Goal: Information Seeking & Learning: Learn about a topic

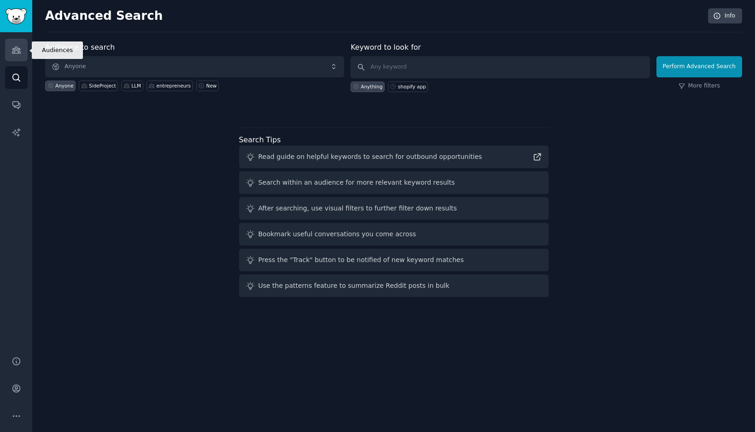
click at [16, 47] on icon "Sidebar" at bounding box center [17, 50] width 10 height 10
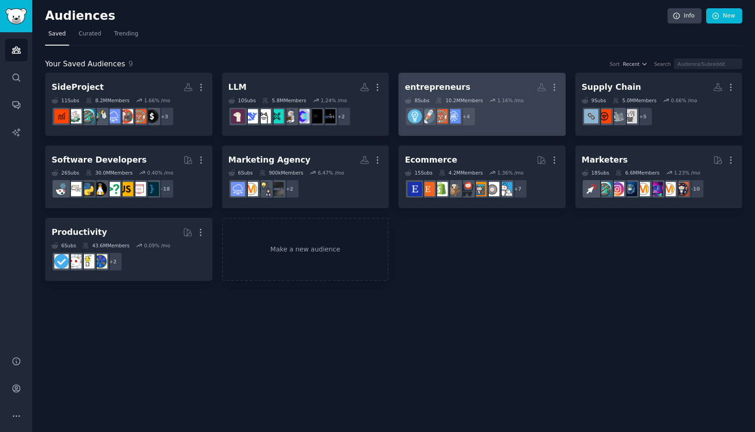
click at [450, 94] on h2 "entrepreneurs More" at bounding box center [482, 87] width 154 height 16
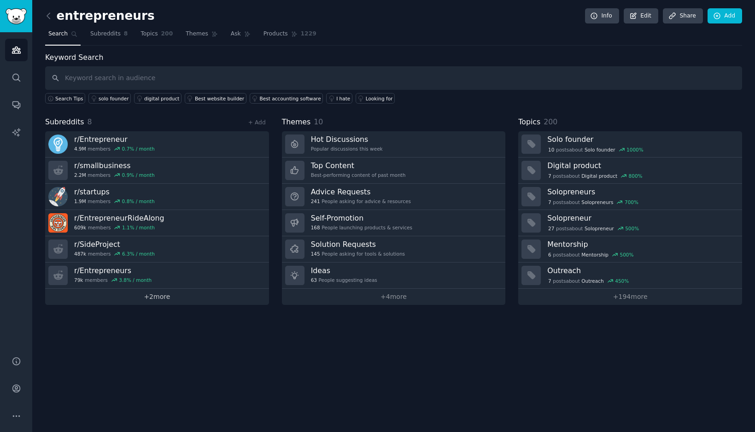
click at [153, 301] on link "+ 2 more" at bounding box center [157, 297] width 224 height 16
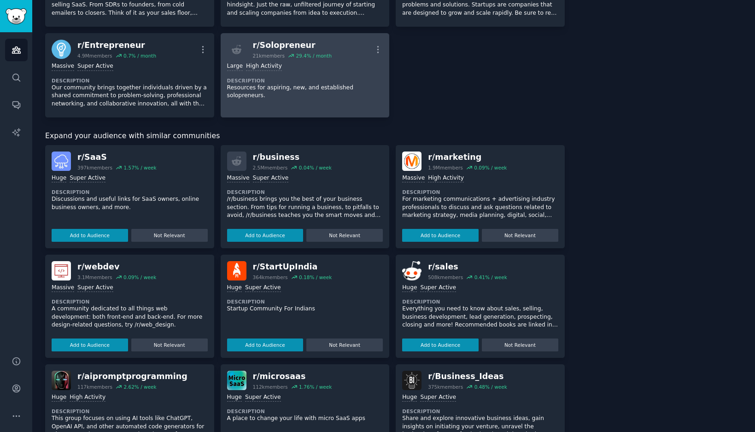
scroll to position [203, 0]
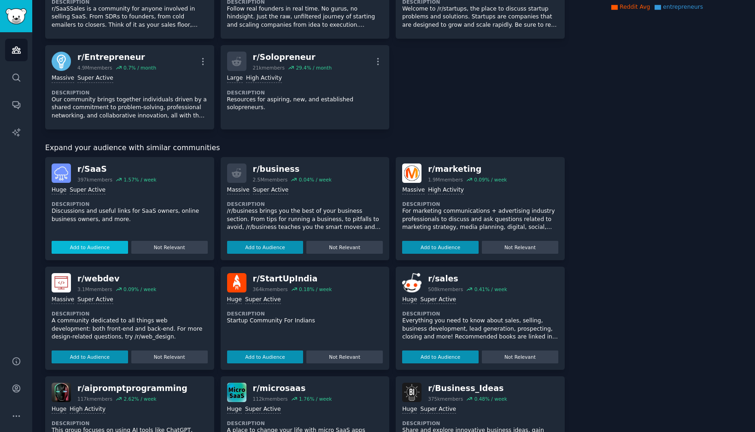
click at [86, 241] on button "Add to Audience" at bounding box center [90, 247] width 76 height 13
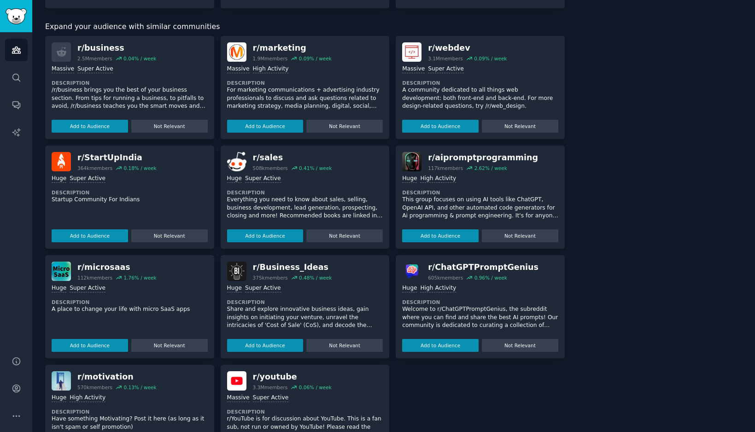
scroll to position [325, 0]
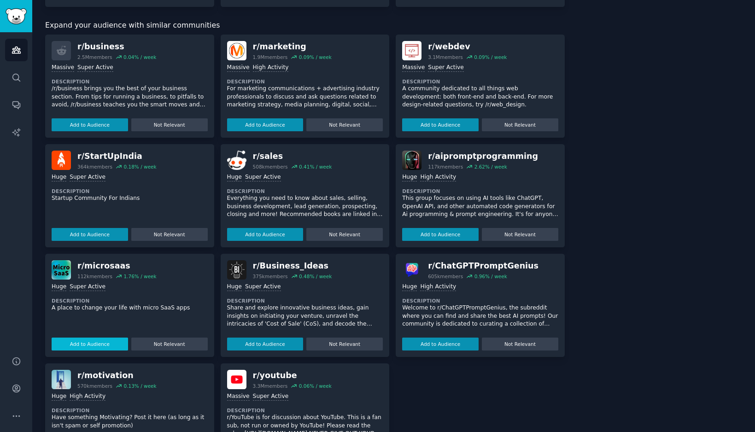
click at [84, 338] on button "Add to Audience" at bounding box center [90, 344] width 76 height 13
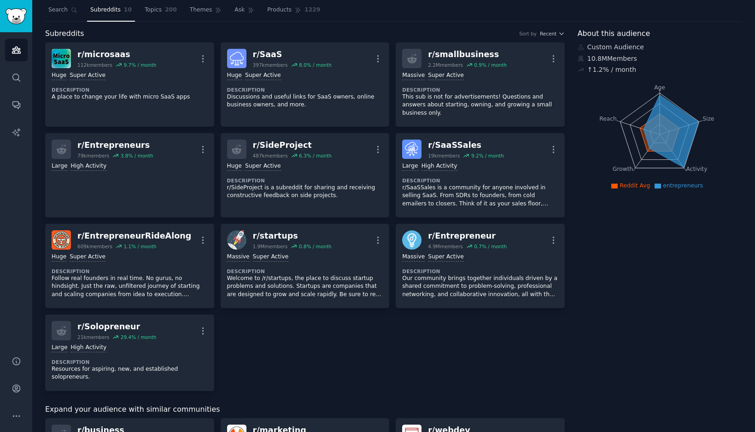
scroll to position [0, 0]
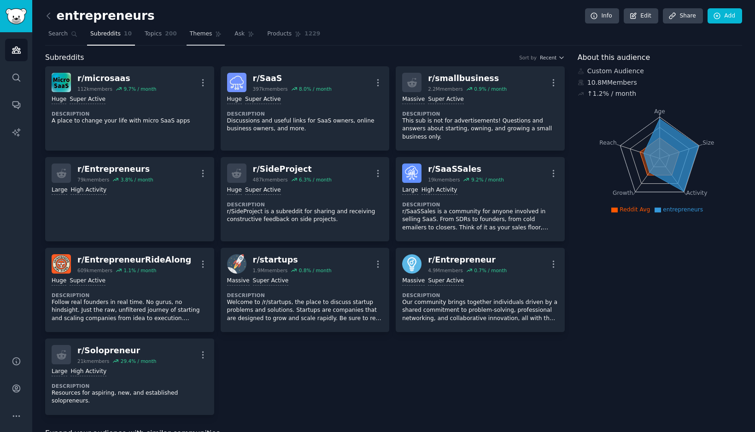
click at [203, 35] on span "Themes" at bounding box center [201, 34] width 23 height 8
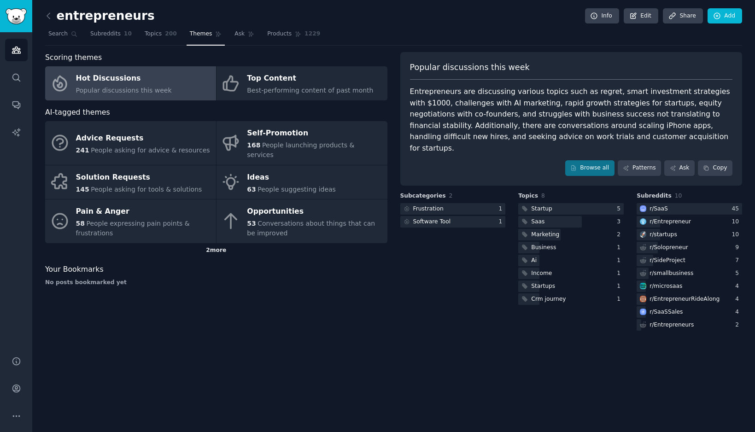
click at [226, 243] on div "2 more" at bounding box center [216, 250] width 342 height 15
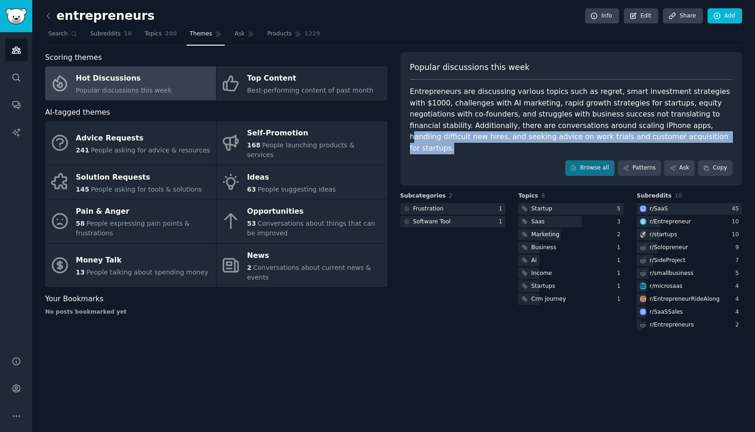
drag, startPoint x: 631, startPoint y: 129, endPoint x: 634, endPoint y: 137, distance: 8.7
click at [634, 137] on div "Entrepreneurs are discussing various topics such as regret, smart investment st…" at bounding box center [571, 120] width 323 height 68
click at [566, 142] on div "Entrepreneurs are discussing various topics such as regret, smart investment st…" at bounding box center [571, 120] width 323 height 68
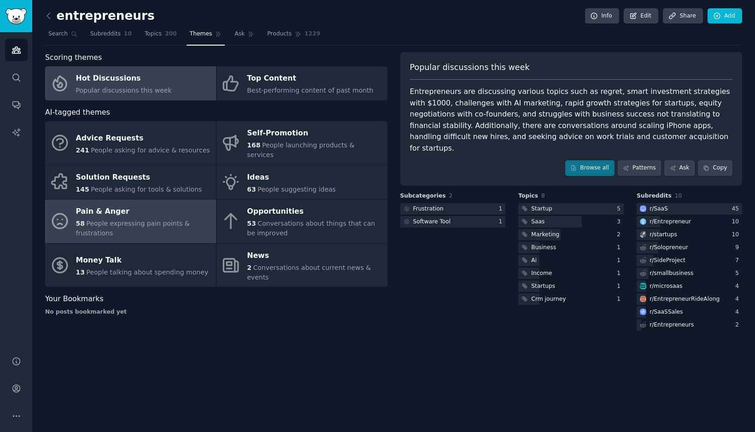
click at [127, 220] on span "People expressing pain points & frustrations" at bounding box center [133, 228] width 114 height 17
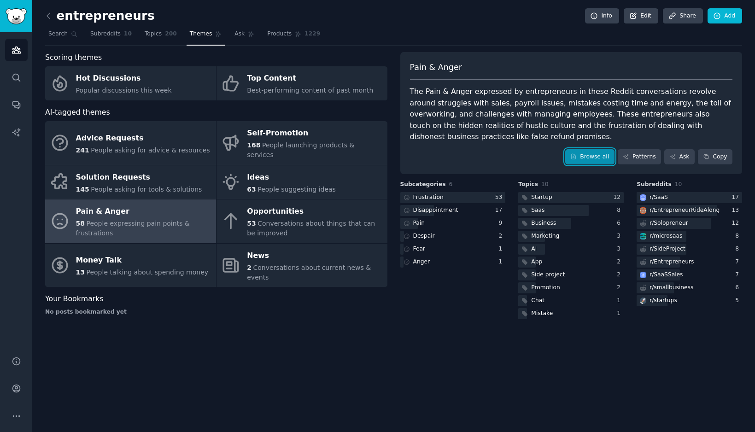
click at [605, 154] on link "Browse all" at bounding box center [589, 157] width 49 height 16
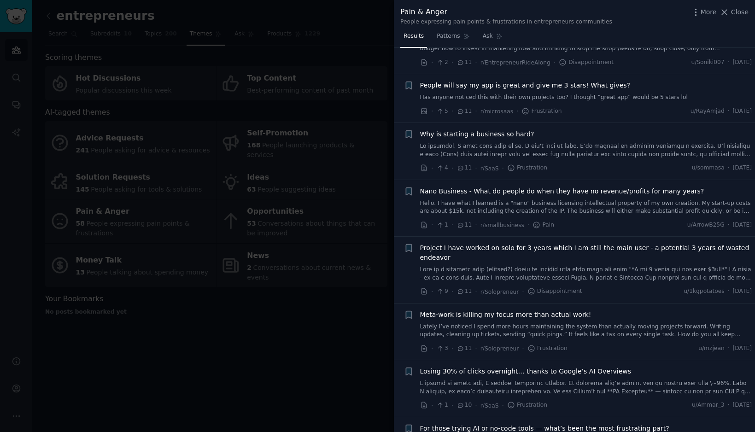
scroll to position [1360, 0]
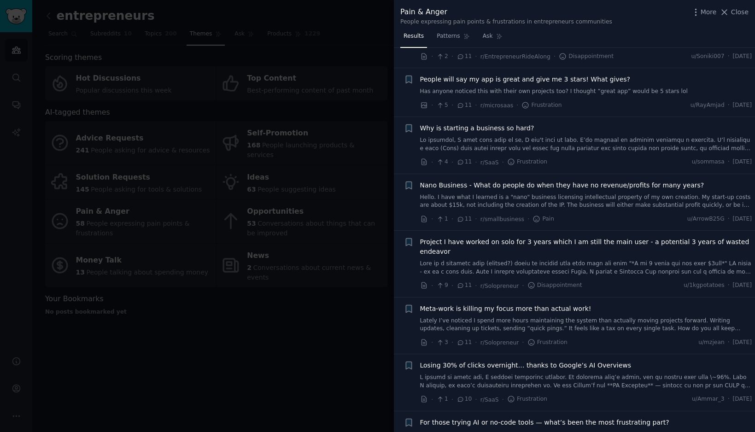
click at [309, 364] on div at bounding box center [377, 216] width 755 height 432
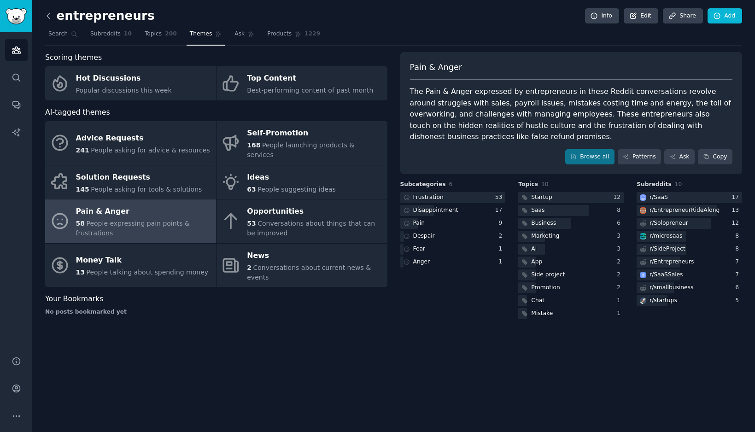
click at [47, 18] on icon at bounding box center [49, 16] width 10 height 10
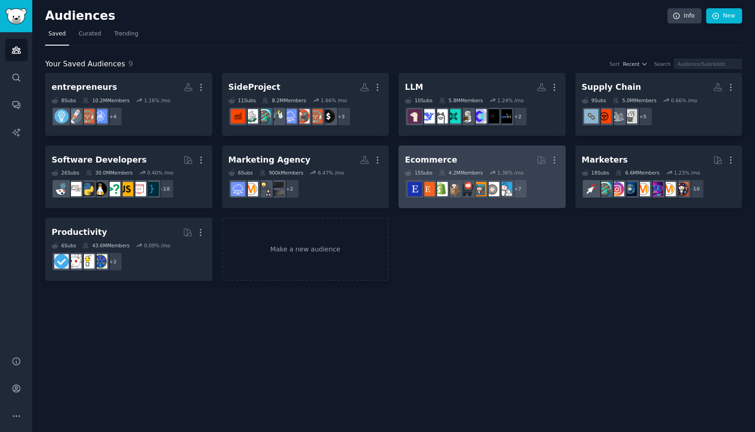
click at [453, 156] on h2 "Ecommerce More" at bounding box center [482, 160] width 154 height 16
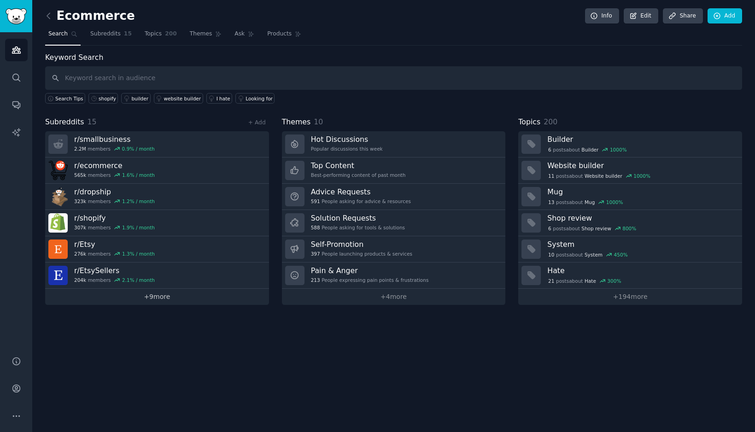
click at [153, 296] on link "+ 9 more" at bounding box center [157, 297] width 224 height 16
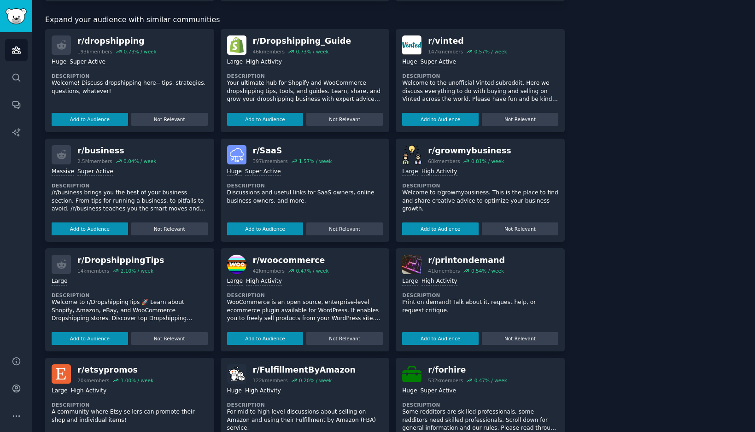
scroll to position [554, 0]
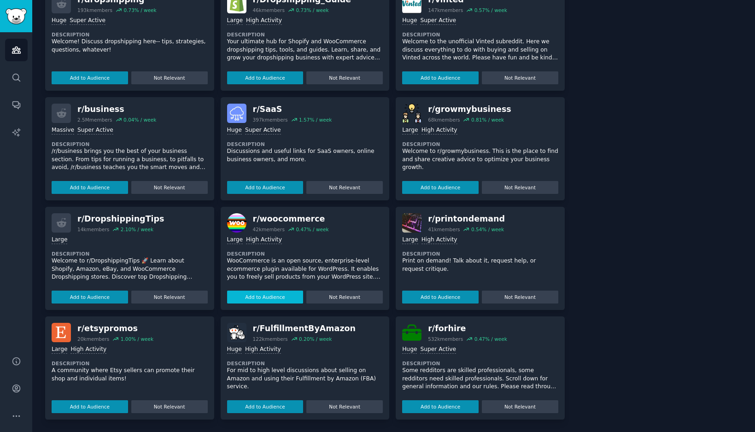
click at [256, 296] on button "Add to Audience" at bounding box center [265, 297] width 76 height 13
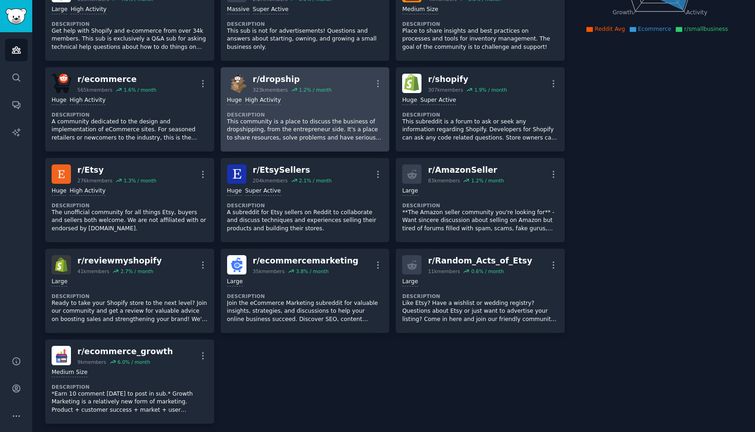
scroll to position [0, 0]
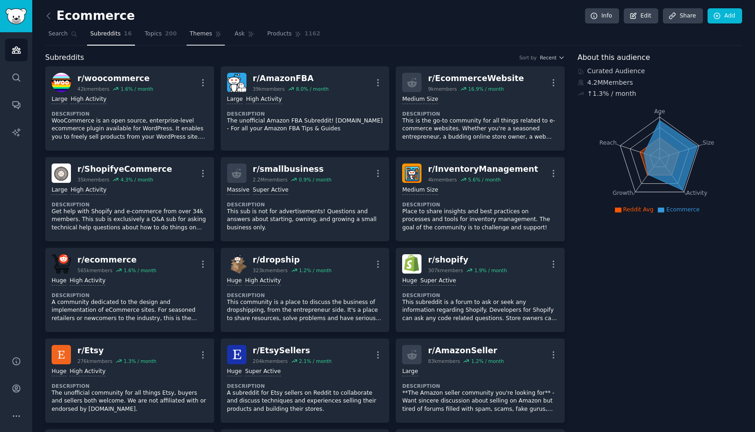
click at [205, 36] on span "Themes" at bounding box center [201, 34] width 23 height 8
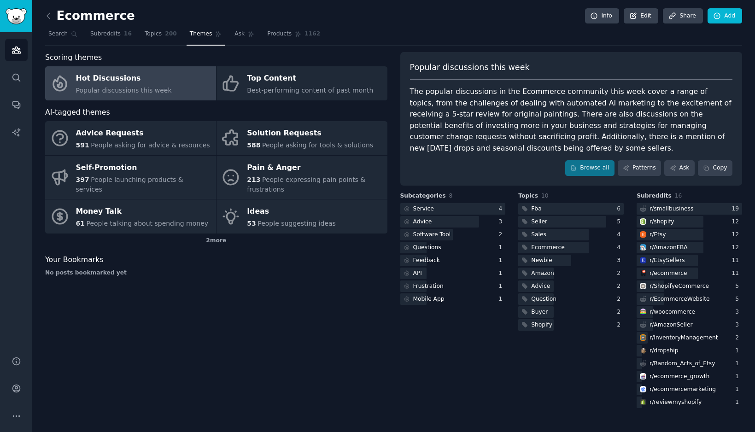
click at [349, 276] on div "No posts bookmarked yet" at bounding box center [216, 273] width 342 height 8
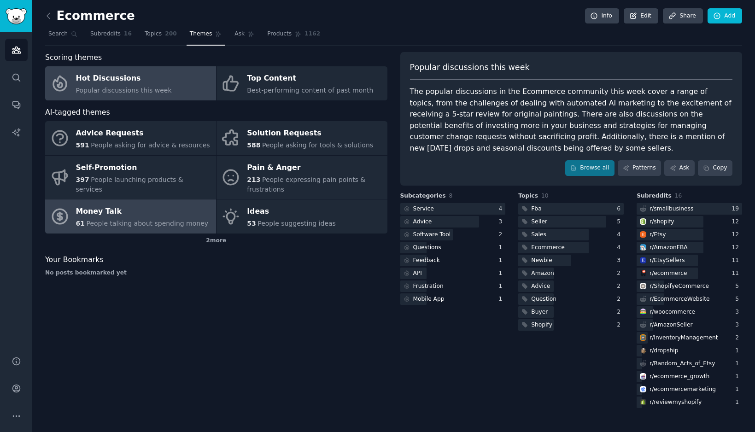
click at [141, 230] on link "Money Talk 61 People talking about spending money" at bounding box center [130, 217] width 171 height 34
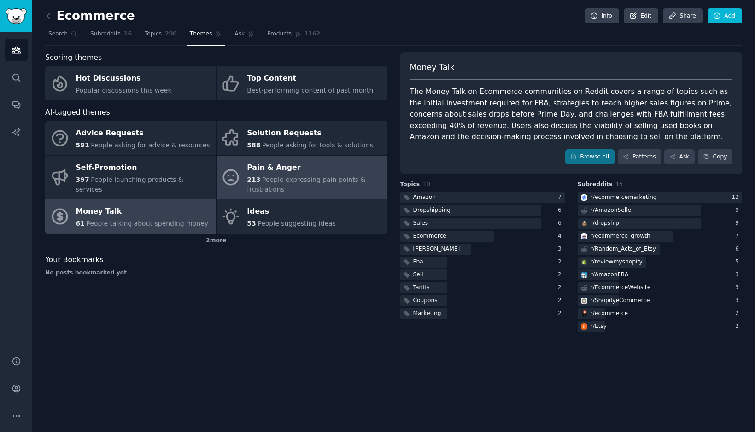
click at [244, 171] on link "Pain & Anger 213 People expressing pain points & frustrations" at bounding box center [302, 178] width 171 height 44
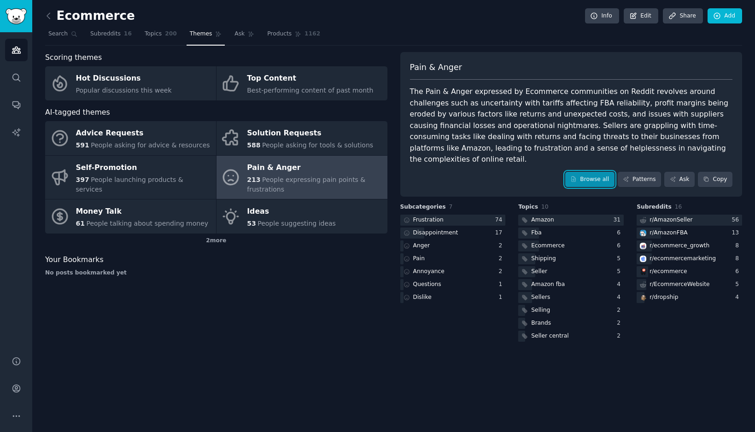
click at [598, 173] on link "Browse all" at bounding box center [589, 180] width 49 height 16
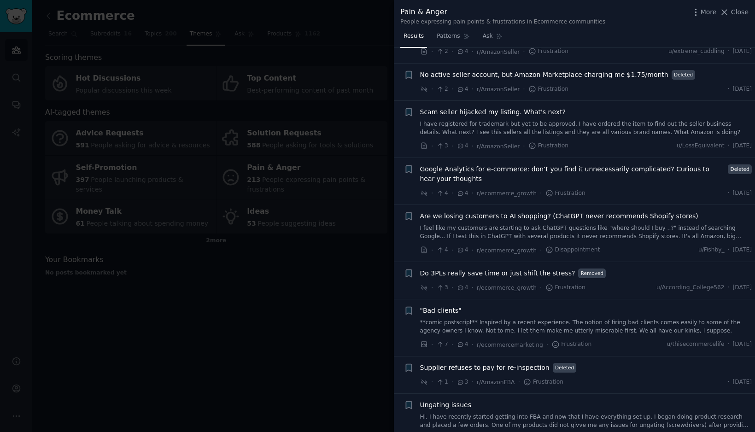
scroll to position [3958, 0]
click at [296, 278] on div at bounding box center [377, 216] width 755 height 432
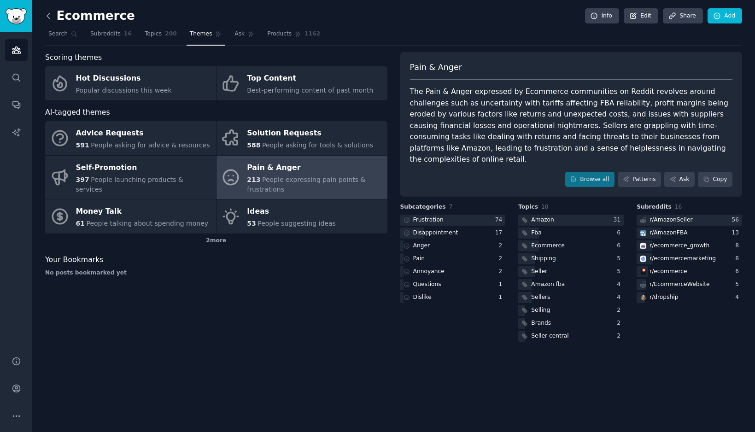
click at [47, 15] on icon at bounding box center [48, 16] width 3 height 6
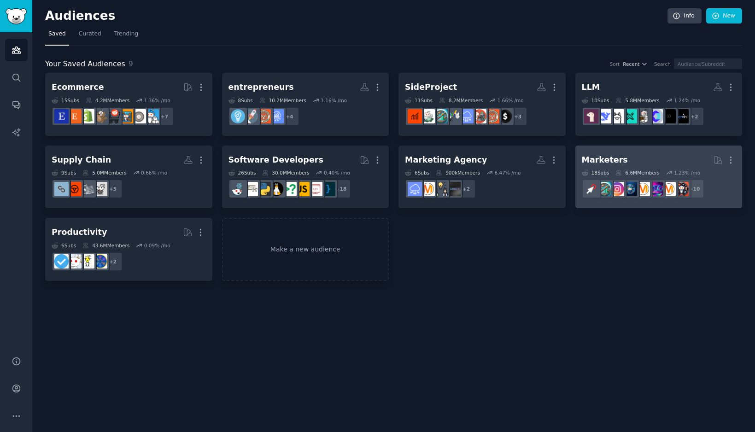
click at [641, 163] on h2 "Marketers More" at bounding box center [659, 160] width 154 height 16
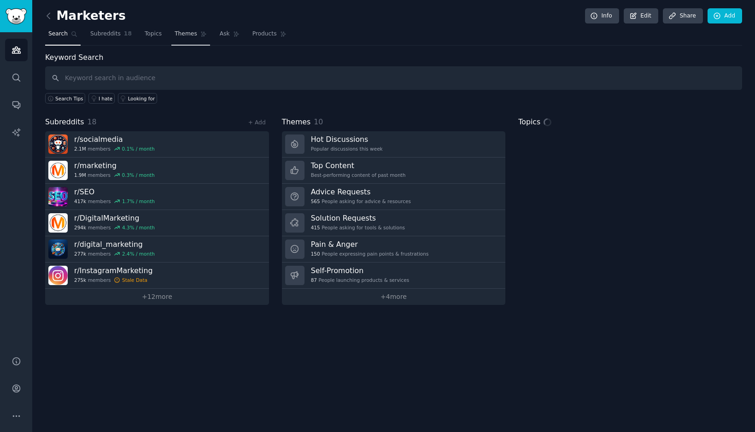
click at [192, 39] on link "Themes" at bounding box center [190, 36] width 39 height 19
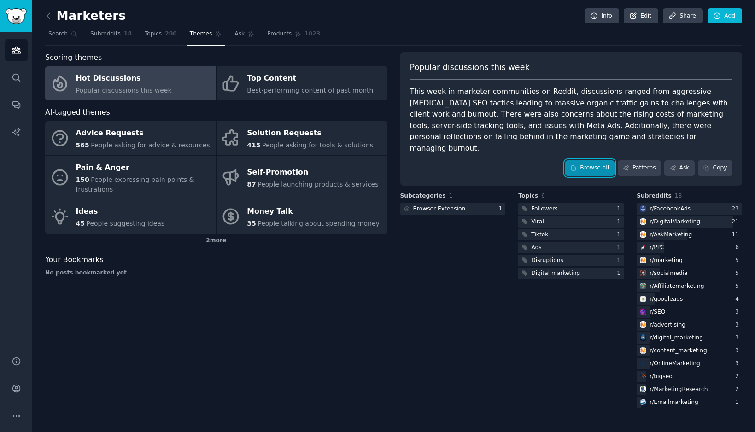
click at [592, 160] on link "Browse all" at bounding box center [589, 168] width 49 height 16
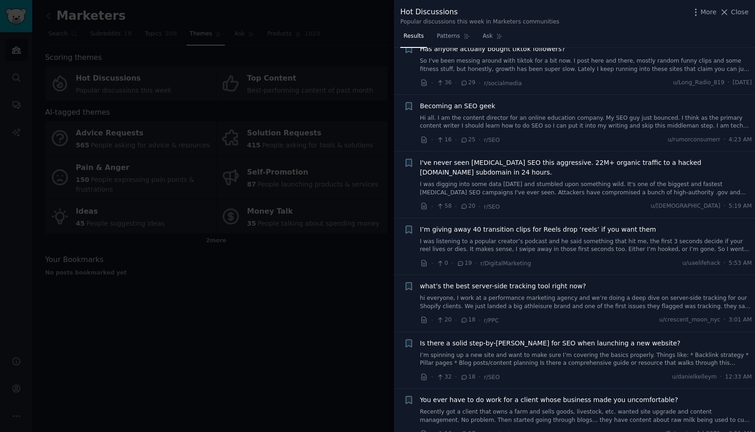
scroll to position [300, 0]
click at [309, 319] on div at bounding box center [377, 216] width 755 height 432
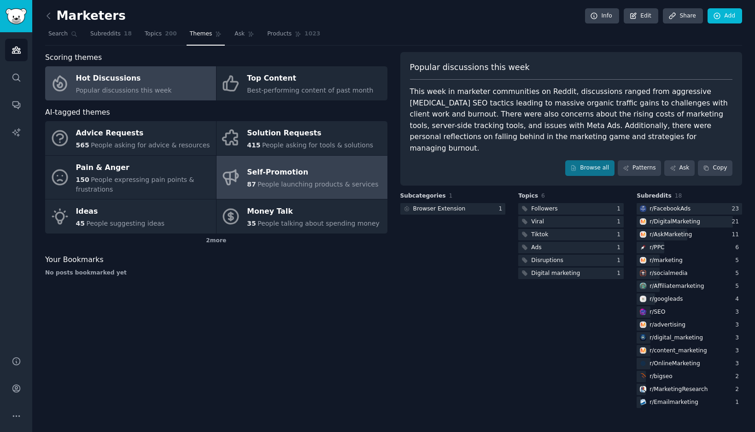
click at [263, 172] on div "Self-Promotion" at bounding box center [312, 172] width 131 height 15
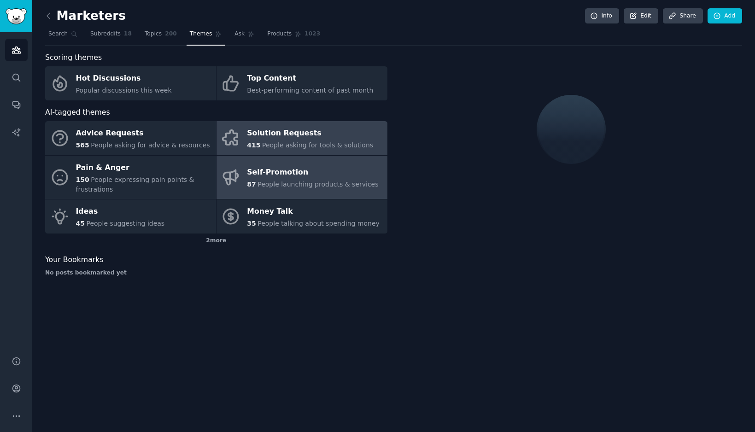
click at [267, 142] on span "People asking for tools & solutions" at bounding box center [317, 144] width 111 height 7
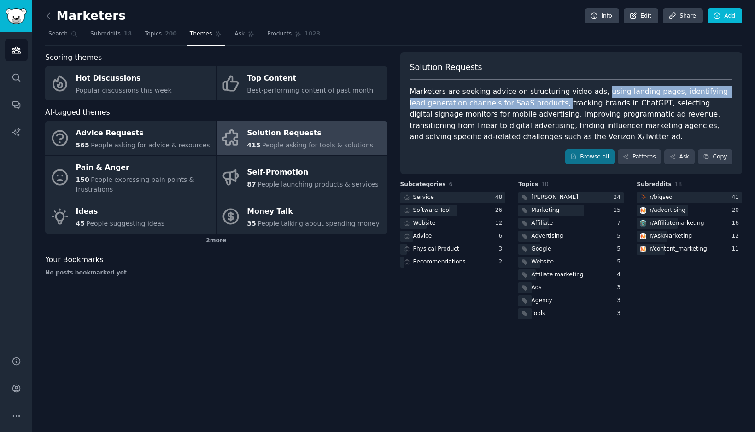
drag, startPoint x: 591, startPoint y: 94, endPoint x: 541, endPoint y: 100, distance: 50.6
click at [541, 100] on div "Marketers are seeking advice on structuring video ads, using landing pages, ide…" at bounding box center [571, 114] width 323 height 57
click at [597, 97] on div "Marketers are seeking advice on structuring video ads, using landing pages, ide…" at bounding box center [571, 114] width 323 height 57
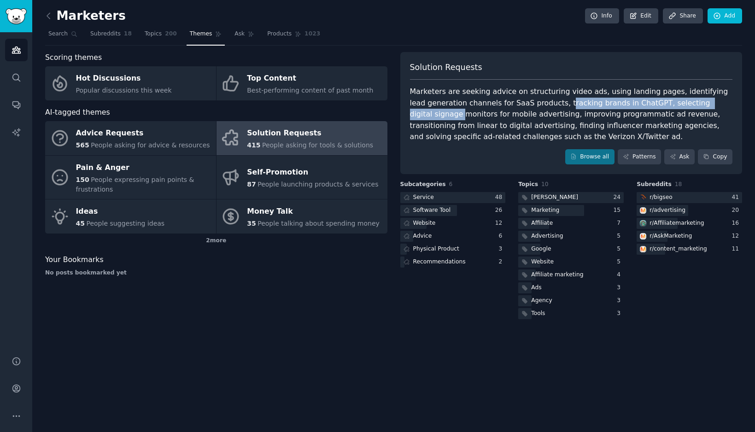
drag, startPoint x: 544, startPoint y: 101, endPoint x: 722, endPoint y: 104, distance: 177.9
click at [722, 104] on div "Marketers are seeking advice on structuring video ads, using landing pages, ide…" at bounding box center [571, 114] width 323 height 57
click at [670, 118] on div "Marketers are seeking advice on structuring video ads, using landing pages, ide…" at bounding box center [571, 114] width 323 height 57
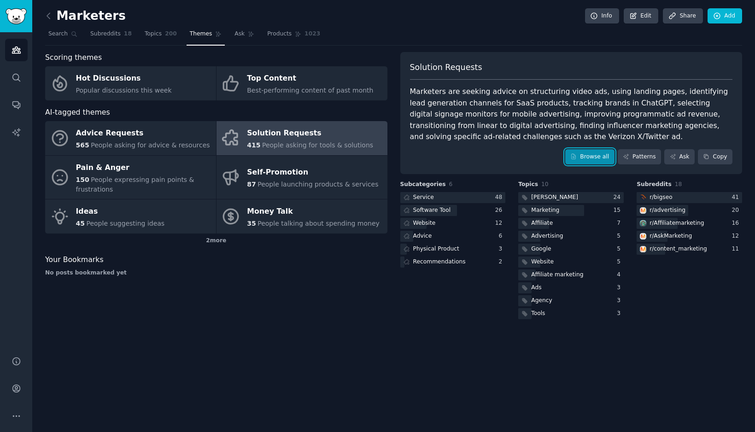
click at [596, 159] on link "Browse all" at bounding box center [589, 157] width 49 height 16
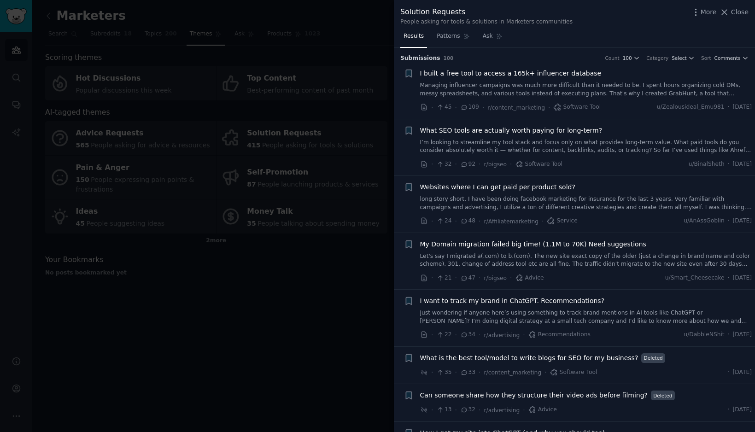
click at [531, 76] on span "I built a free tool to access a 165k+ influencer database" at bounding box center [511, 74] width 182 height 10
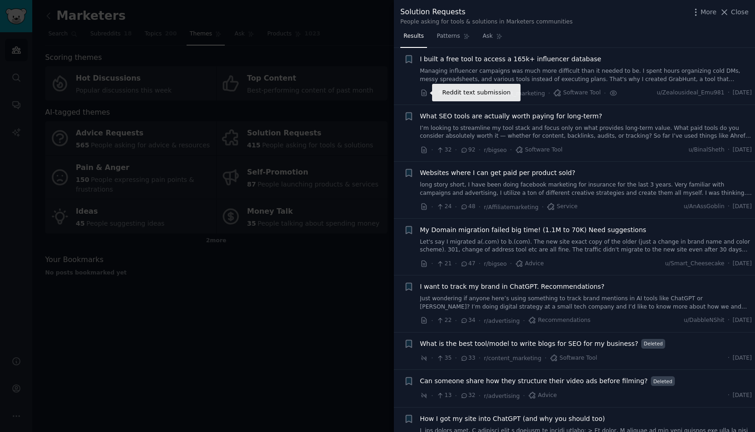
click at [424, 94] on icon at bounding box center [424, 93] width 5 height 6
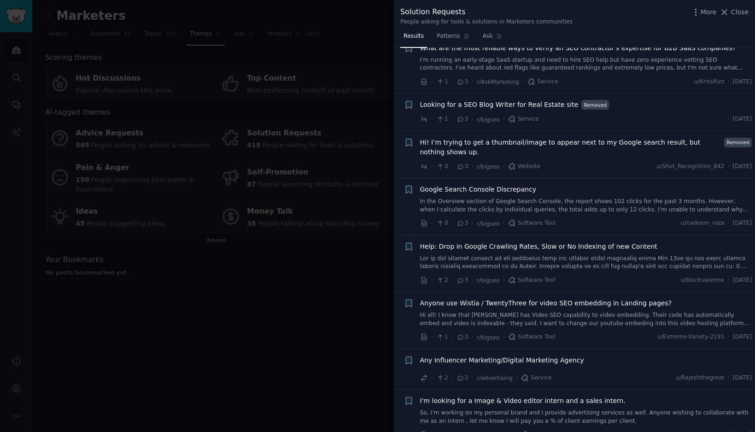
scroll to position [3472, 0]
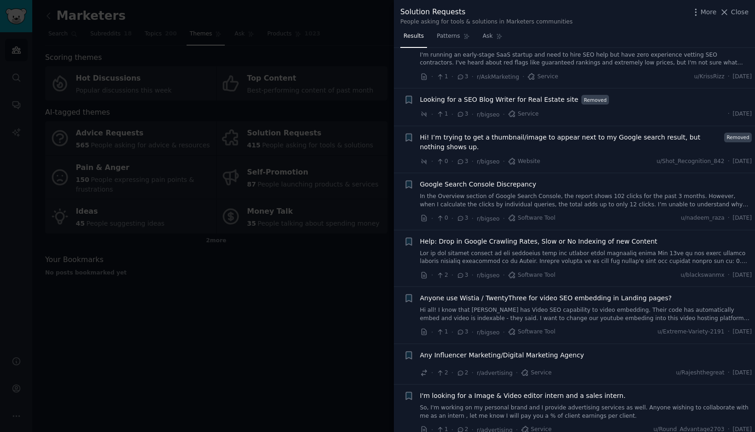
click at [249, 277] on div at bounding box center [377, 216] width 755 height 432
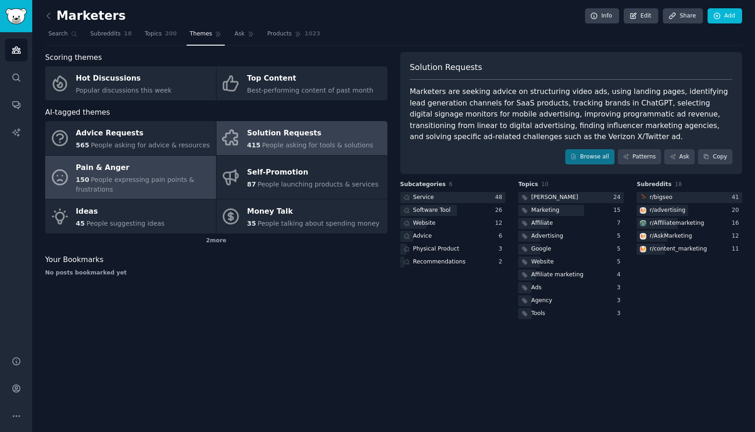
click at [132, 188] on div "150 People expressing pain points & frustrations" at bounding box center [143, 184] width 135 height 19
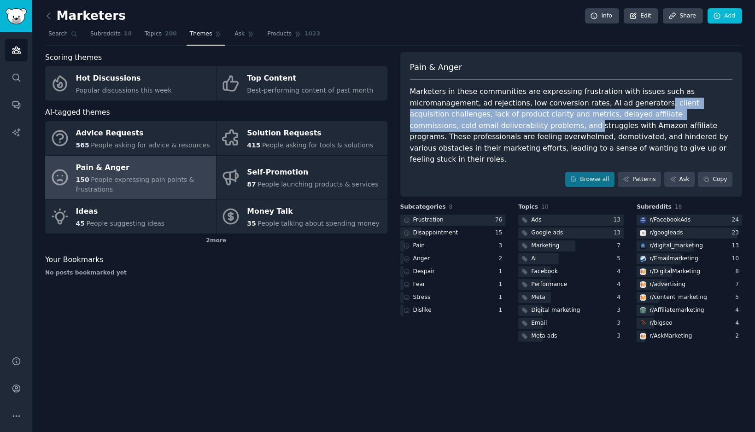
drag, startPoint x: 580, startPoint y: 104, endPoint x: 754, endPoint y: 108, distance: 173.8
click at [754, 110] on div "Marketers Info Edit Share Add Search Subreddits 18 Topics 200 Themes Ask Produc…" at bounding box center [393, 216] width 723 height 432
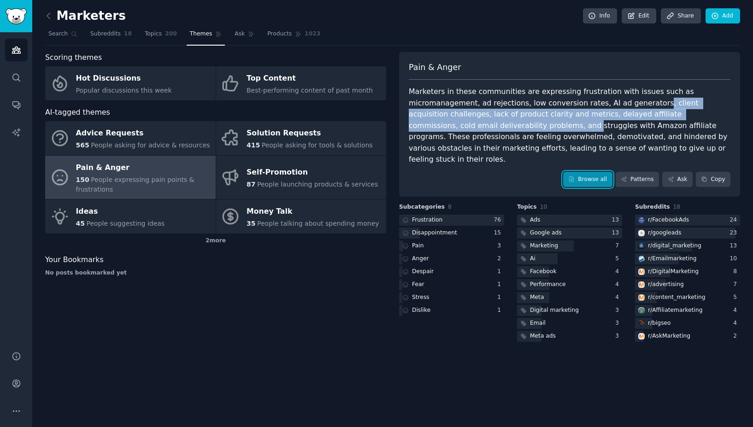
click at [584, 172] on link "Browse all" at bounding box center [587, 180] width 49 height 16
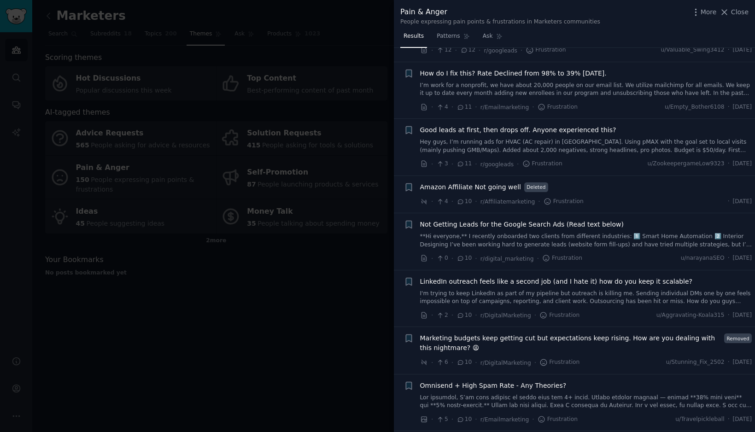
scroll to position [2292, 0]
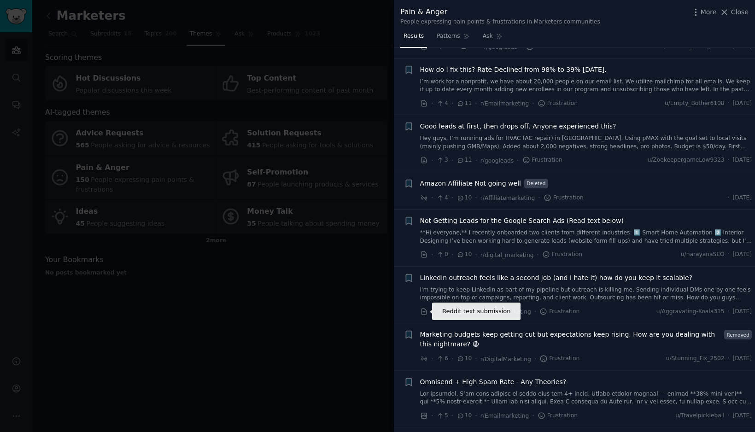
click at [424, 310] on icon at bounding box center [424, 312] width 8 height 8
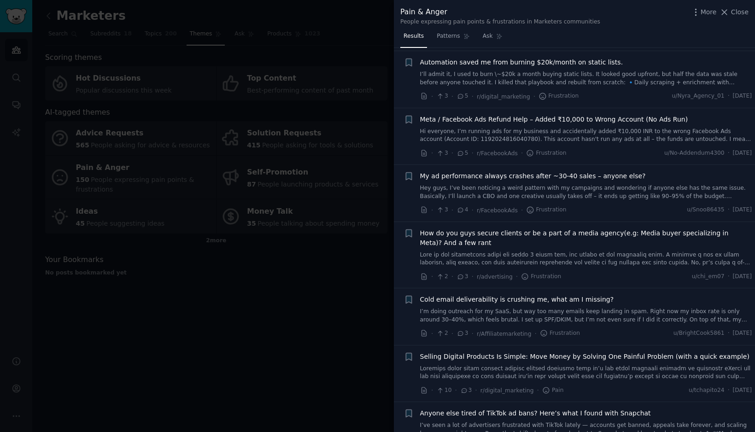
scroll to position [3825, 0]
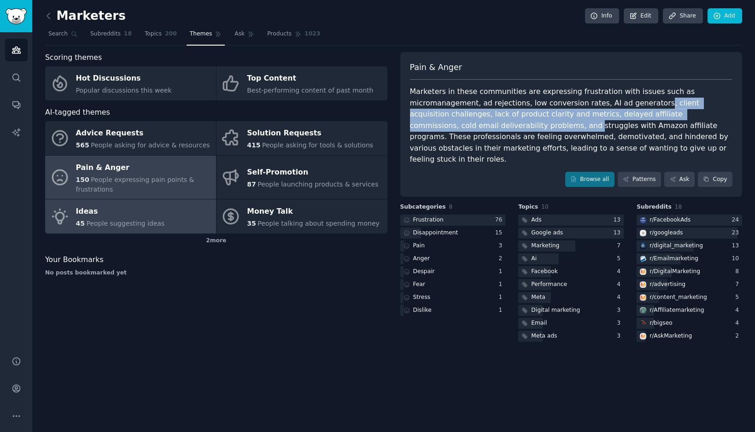
click at [169, 217] on link "Ideas 45 People suggesting ideas" at bounding box center [130, 217] width 171 height 34
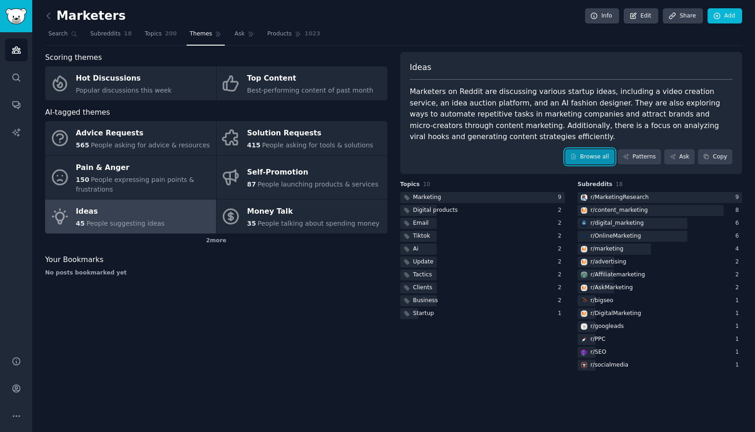
click at [586, 155] on link "Browse all" at bounding box center [589, 157] width 49 height 16
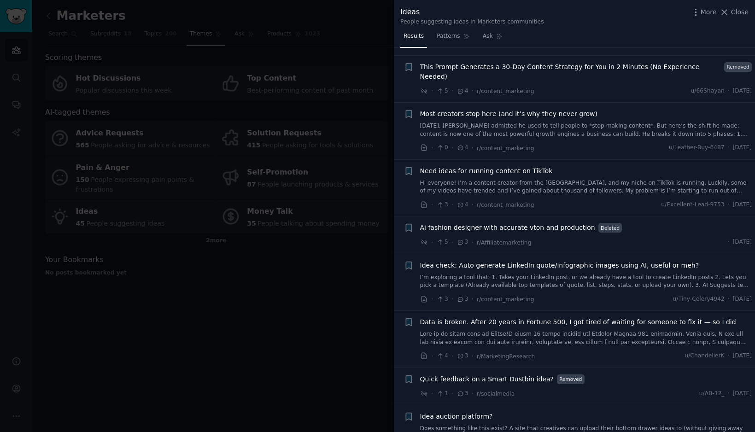
scroll to position [1011, 0]
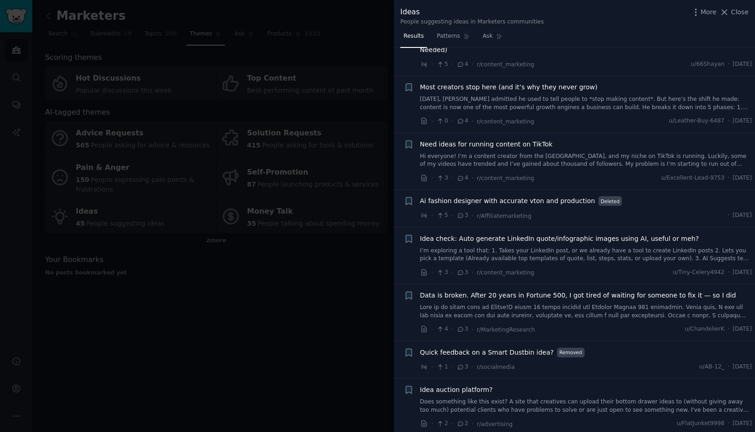
click at [327, 270] on div at bounding box center [377, 216] width 755 height 432
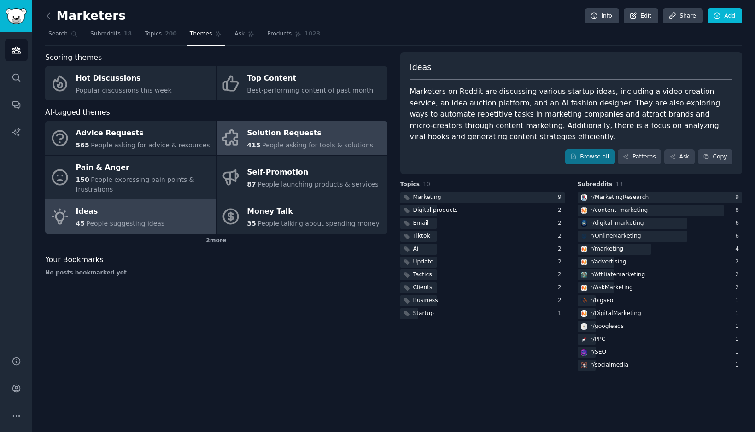
click at [269, 150] on link "Solution Requests 415 People asking for tools & solutions" at bounding box center [302, 138] width 171 height 34
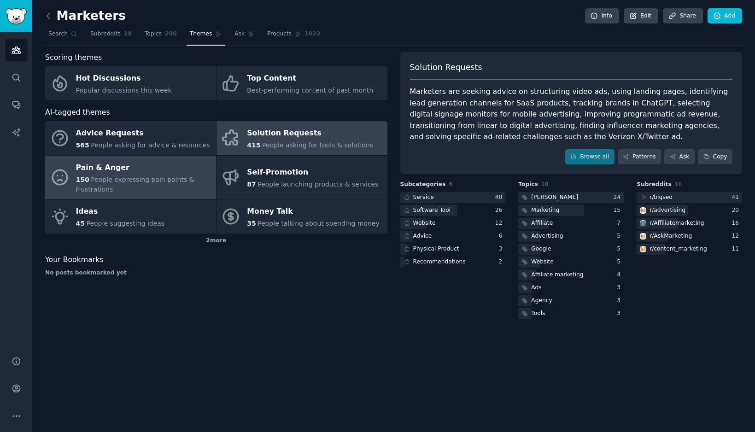
click at [136, 177] on span "People expressing pain points & frustrations" at bounding box center [135, 184] width 118 height 17
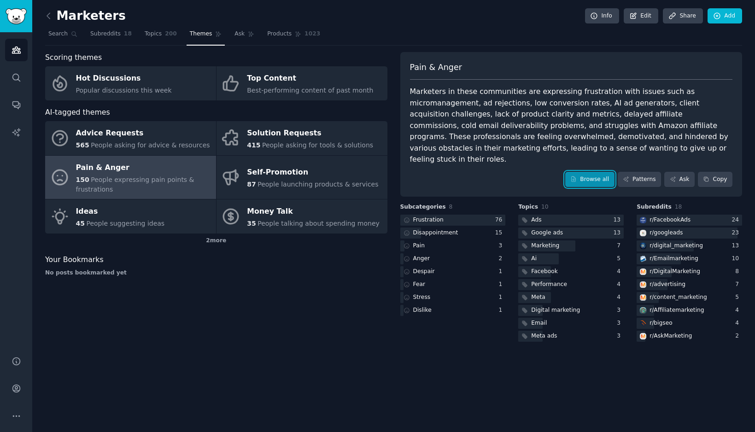
click at [601, 172] on link "Browse all" at bounding box center [589, 180] width 49 height 16
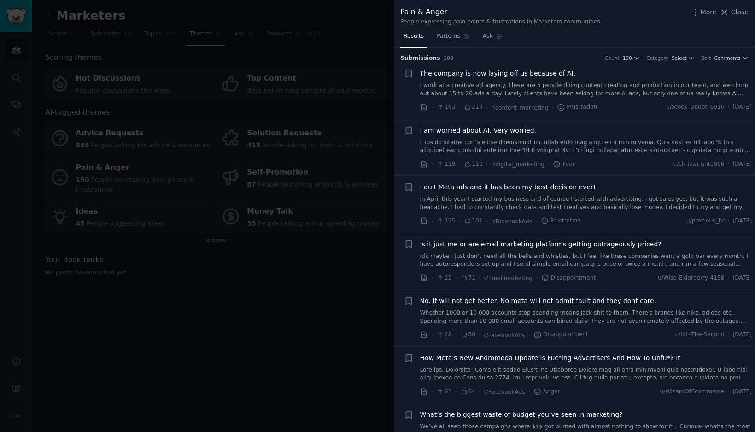
click at [641, 59] on div "Count 100 Category Select Sort Comments" at bounding box center [677, 58] width 144 height 6
click at [632, 59] on span "100" at bounding box center [627, 58] width 9 height 6
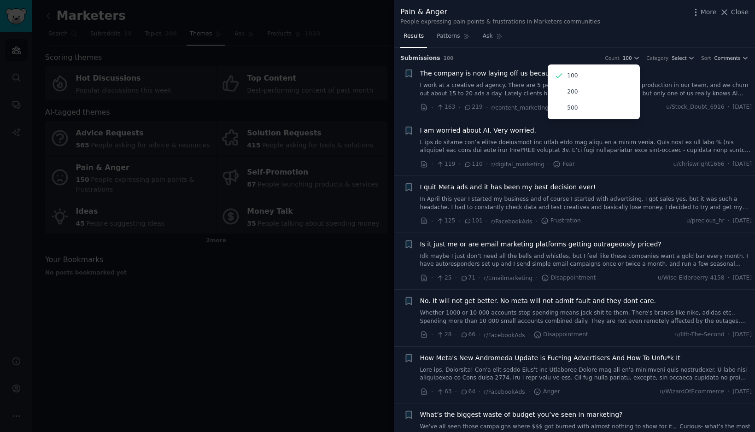
click at [527, 44] on div "Results Patterns Ask" at bounding box center [574, 38] width 361 height 19
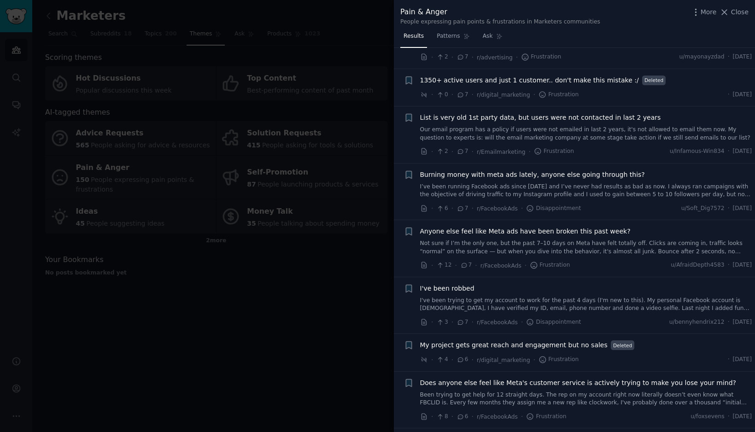
scroll to position [3211, 0]
click at [303, 280] on div at bounding box center [377, 216] width 755 height 432
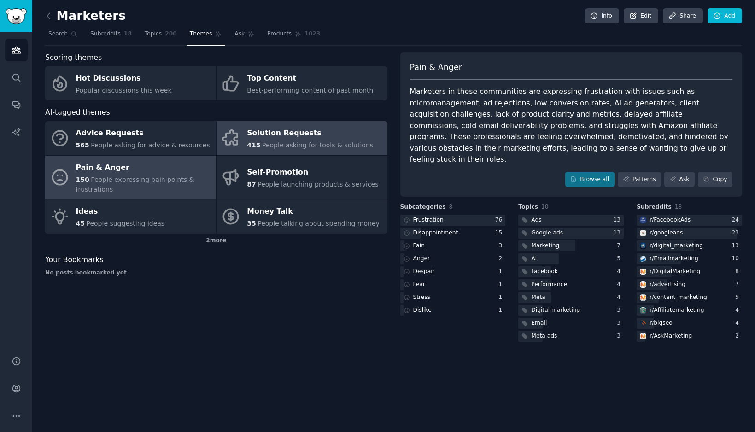
click at [300, 150] on div "415 People asking for tools & solutions" at bounding box center [310, 146] width 126 height 10
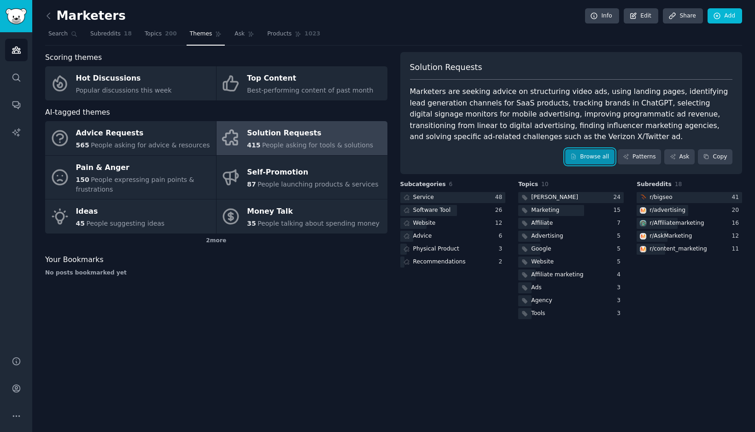
click at [593, 156] on link "Browse all" at bounding box center [589, 157] width 49 height 16
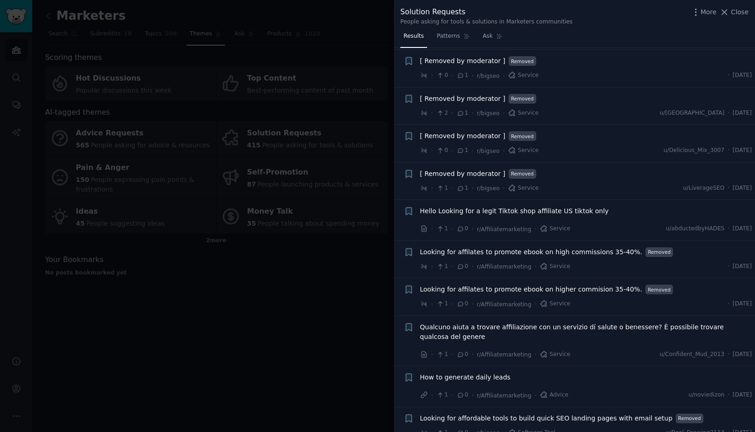
scroll to position [4624, 0]
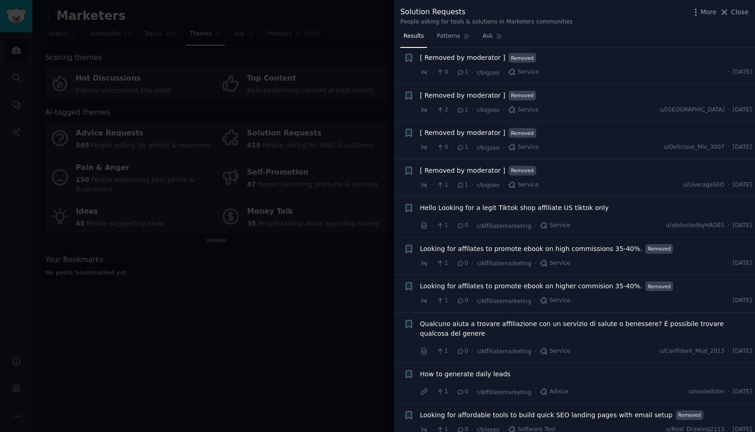
click at [256, 310] on div at bounding box center [377, 216] width 755 height 432
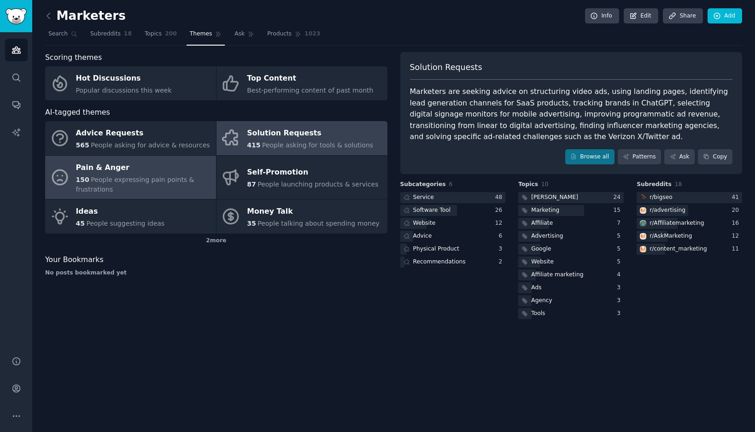
click at [114, 180] on span "People expressing pain points & frustrations" at bounding box center [135, 184] width 118 height 17
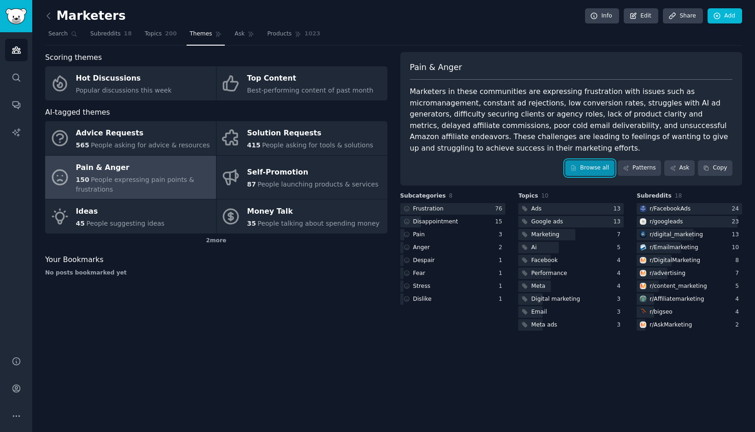
click at [577, 169] on icon at bounding box center [573, 168] width 6 height 6
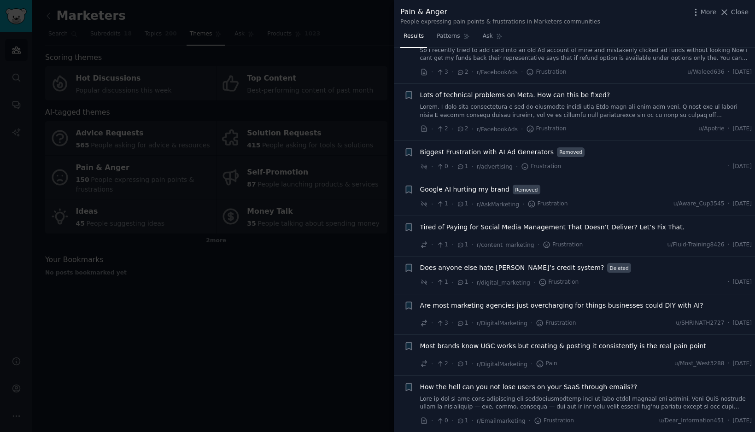
scroll to position [4584, 0]
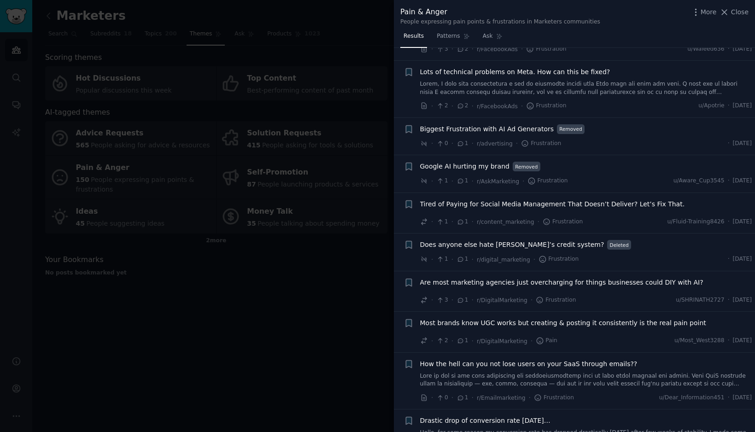
click at [403, 388] on li "Bookmark this conversation + How the hell can you not lose users on your SaaS t…" at bounding box center [574, 381] width 361 height 57
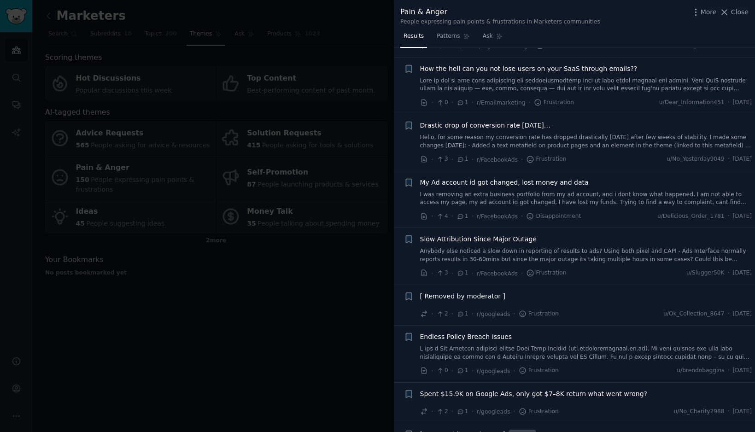
scroll to position [4889, 0]
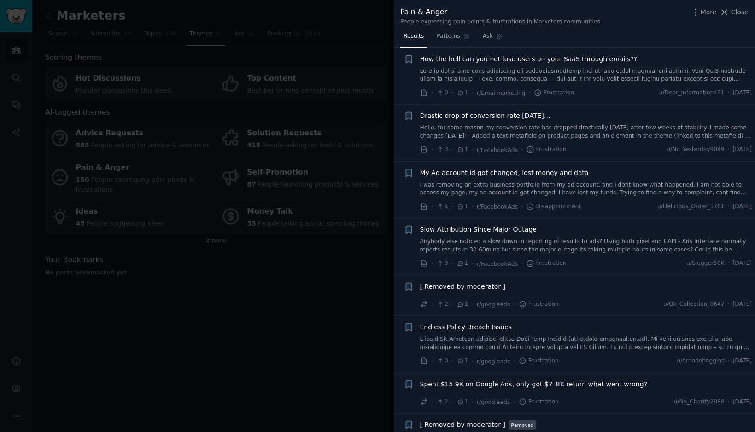
click at [233, 326] on div at bounding box center [377, 216] width 755 height 432
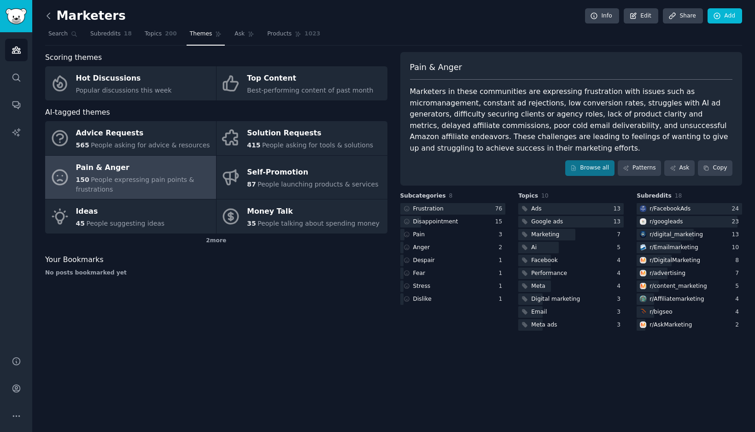
click at [50, 18] on icon at bounding box center [49, 16] width 10 height 10
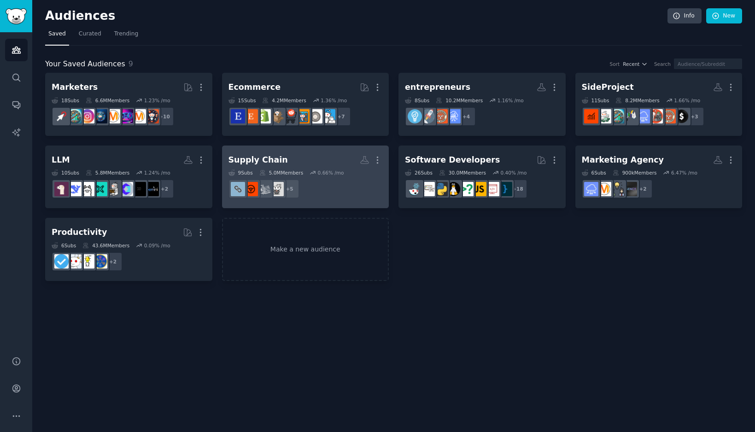
click at [306, 158] on h2 "Supply Chain More" at bounding box center [306, 160] width 154 height 16
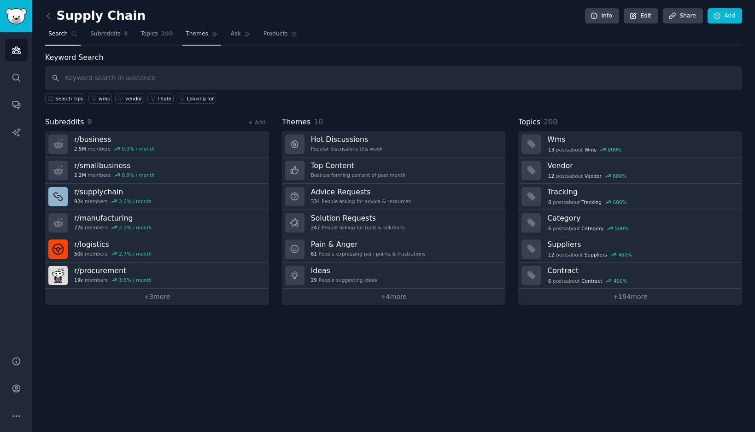
click at [185, 38] on link "Themes" at bounding box center [201, 36] width 39 height 19
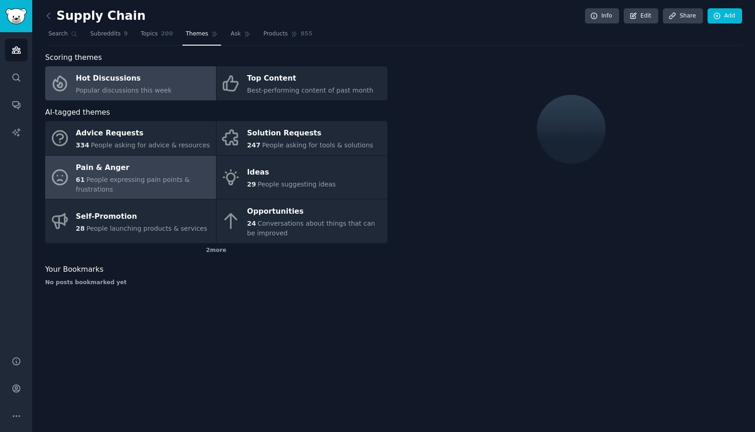
click at [115, 186] on div "61 People expressing pain points & frustrations" at bounding box center [143, 184] width 135 height 19
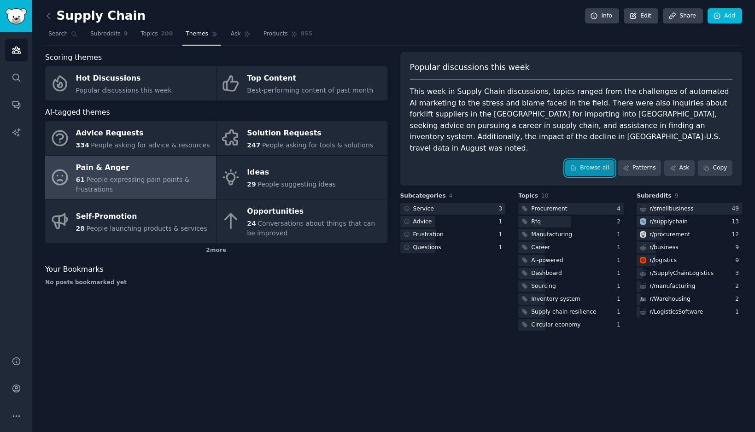
click at [593, 160] on link "Browse all" at bounding box center [589, 168] width 49 height 16
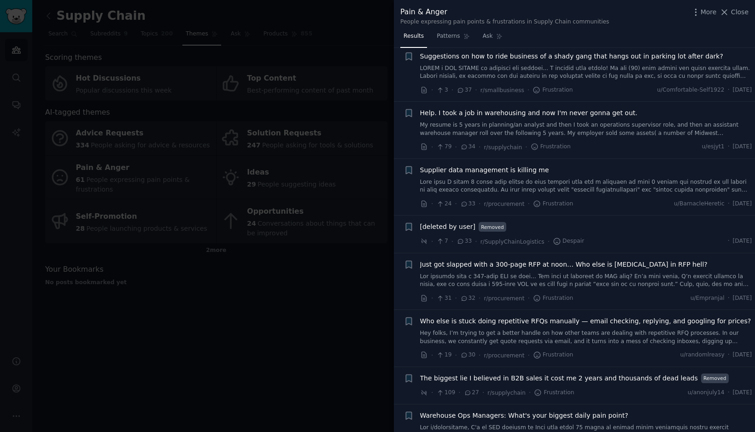
scroll to position [446, 0]
click at [424, 354] on icon at bounding box center [424, 355] width 5 height 6
click at [269, 316] on div at bounding box center [377, 216] width 755 height 432
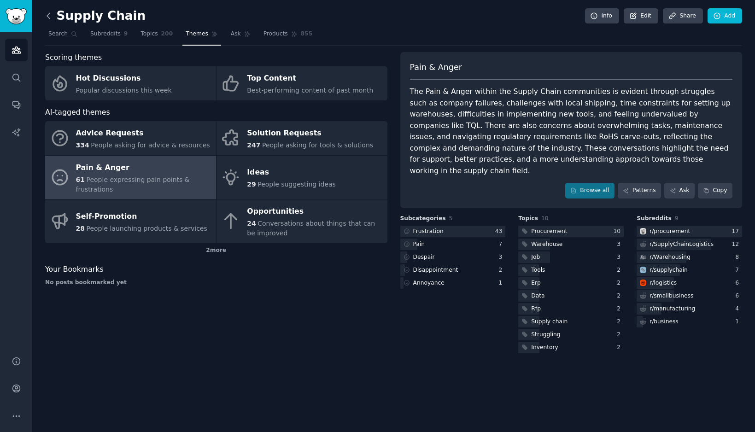
click at [50, 16] on icon at bounding box center [49, 16] width 10 height 10
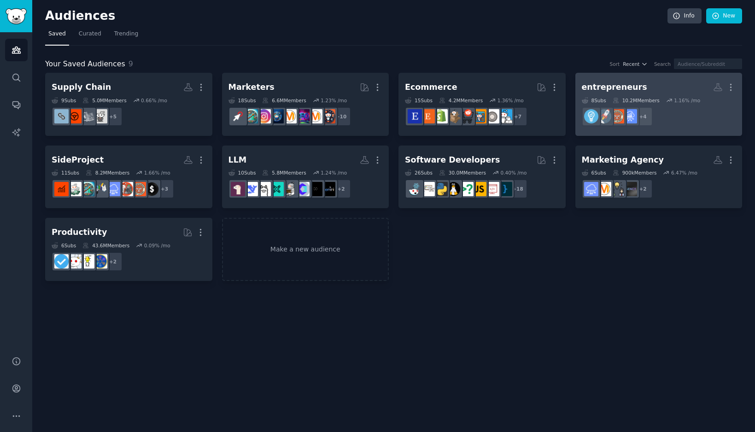
click at [611, 90] on div "entrepreneurs" at bounding box center [614, 88] width 65 height 12
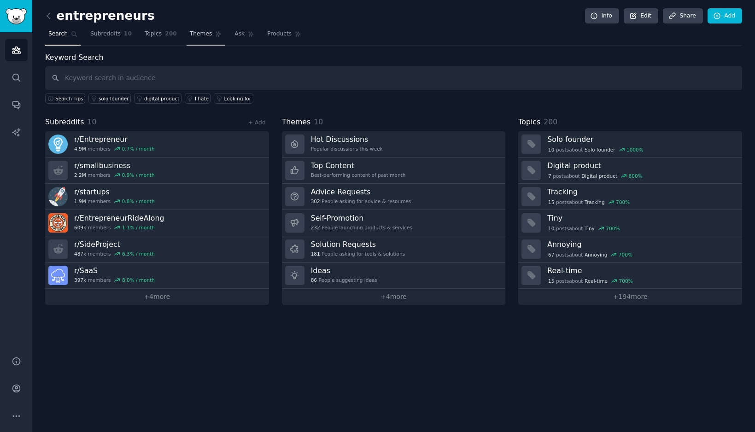
click at [188, 40] on link "Themes" at bounding box center [206, 36] width 39 height 19
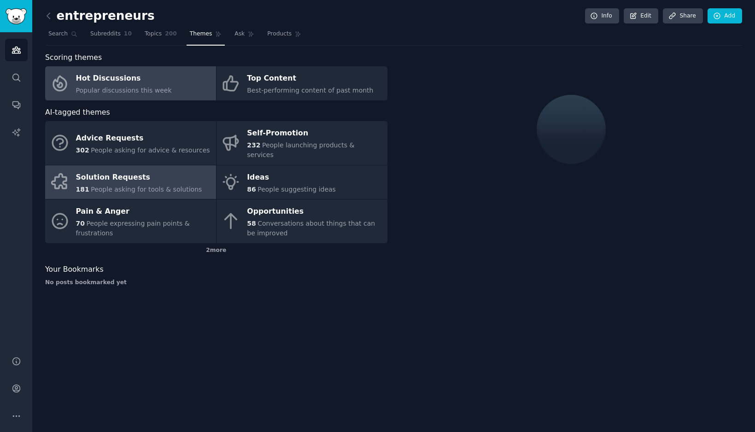
click at [143, 171] on div "Solution Requests" at bounding box center [139, 177] width 126 height 15
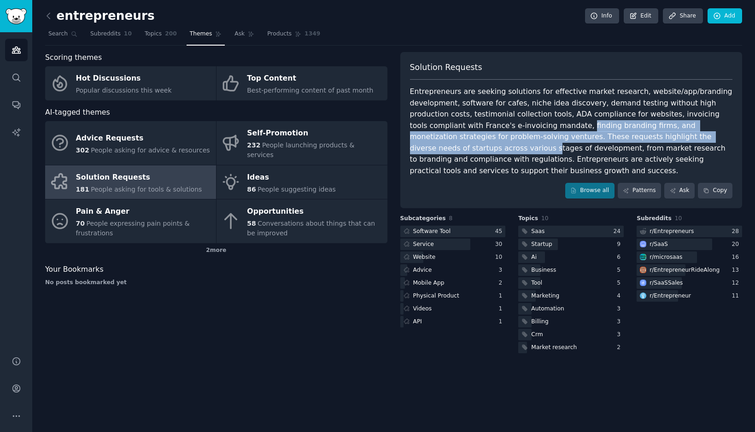
drag, startPoint x: 511, startPoint y: 126, endPoint x: 701, endPoint y: 137, distance: 191.1
click at [701, 138] on div "Entrepreneurs are seeking solutions for effective market research, website/app/…" at bounding box center [571, 131] width 323 height 90
click at [593, 183] on link "Browse all" at bounding box center [589, 191] width 49 height 16
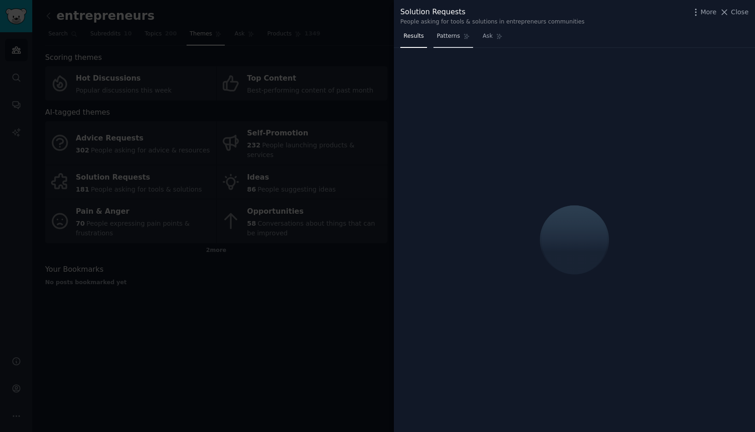
click at [441, 30] on link "Patterns" at bounding box center [453, 38] width 39 height 19
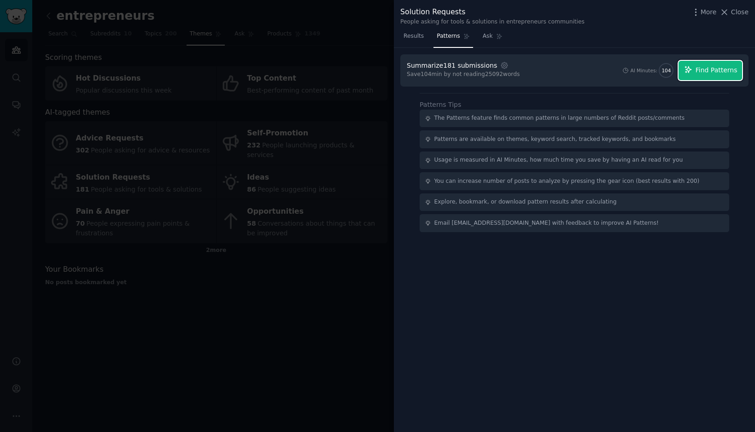
click at [700, 71] on span "Find Patterns" at bounding box center [717, 70] width 42 height 10
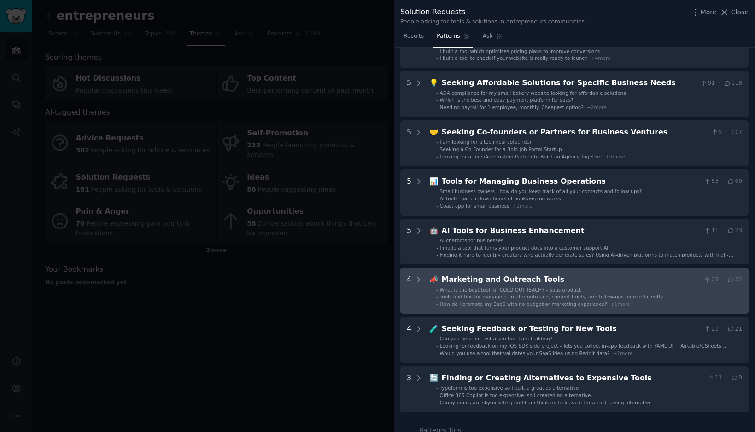
scroll to position [65, 0]
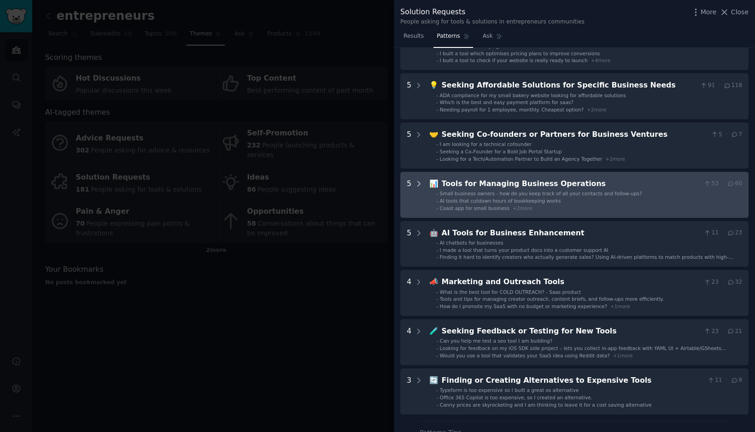
click at [418, 183] on icon at bounding box center [419, 184] width 8 height 8
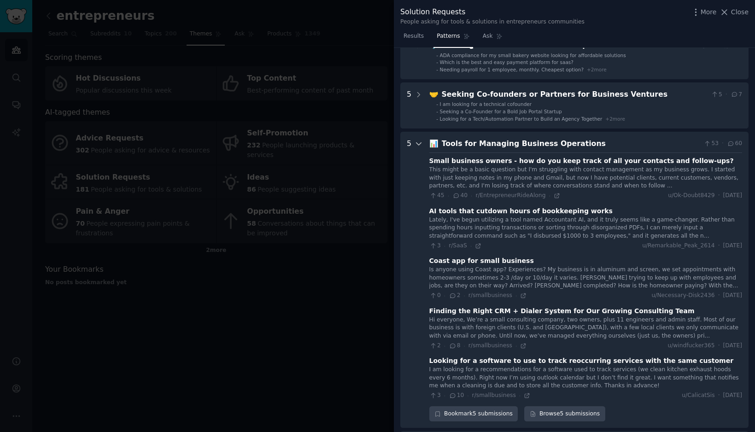
scroll to position [105, 0]
click at [433, 166] on div "Small business owners - how do you keep track of all your contacts and follow-u…" at bounding box center [581, 162] width 305 height 10
click at [505, 212] on div "AI tools that cutdown hours of bookkeeping works" at bounding box center [520, 212] width 183 height 10
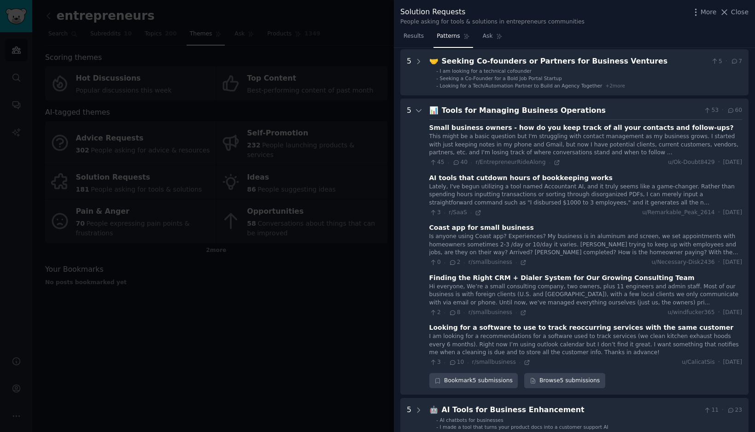
scroll to position [140, 0]
click at [454, 311] on icon at bounding box center [453, 312] width 8 height 6
click at [522, 312] on icon at bounding box center [524, 312] width 4 height 4
click at [555, 165] on div "Small business owners - how do you keep track of all your contacts and follow-u…" at bounding box center [585, 241] width 313 height 247
click at [555, 161] on icon at bounding box center [557, 162] width 6 height 6
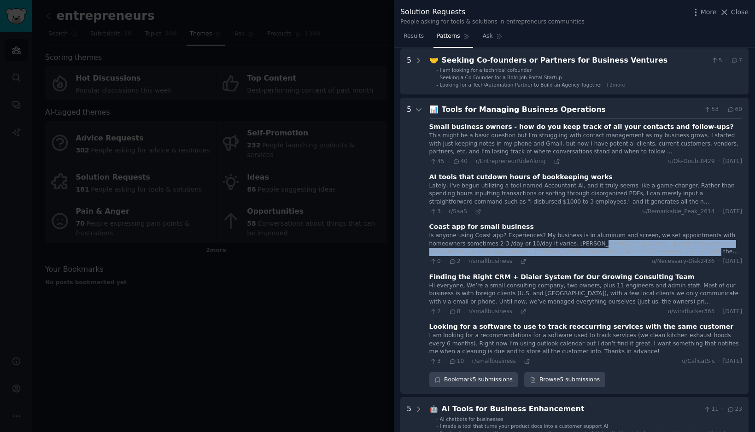
drag, startPoint x: 590, startPoint y: 245, endPoint x: 718, endPoint y: 250, distance: 127.7
click at [718, 250] on div "Is anyone using Coast app? Experiences? My business is in aluminum and screen, …" at bounding box center [585, 244] width 313 height 24
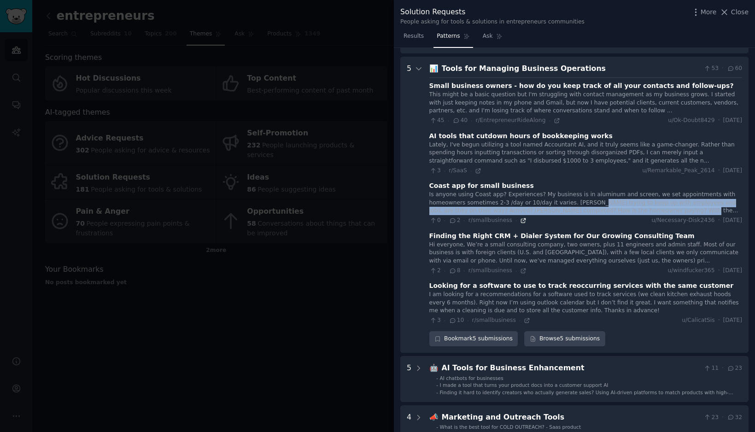
scroll to position [194, 0]
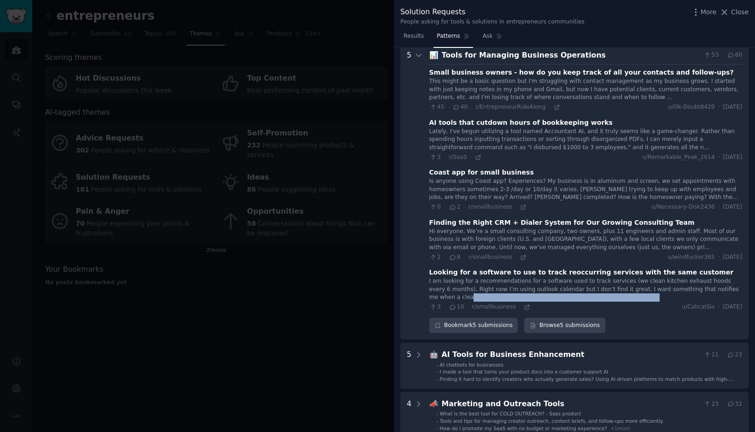
drag, startPoint x: 439, startPoint y: 297, endPoint x: 618, endPoint y: 300, distance: 179.3
click at [618, 300] on div "I am looking for a recommendations for a software used to track services (we cl…" at bounding box center [585, 289] width 313 height 24
click at [524, 306] on icon at bounding box center [527, 307] width 6 height 6
click at [309, 126] on div at bounding box center [377, 216] width 755 height 432
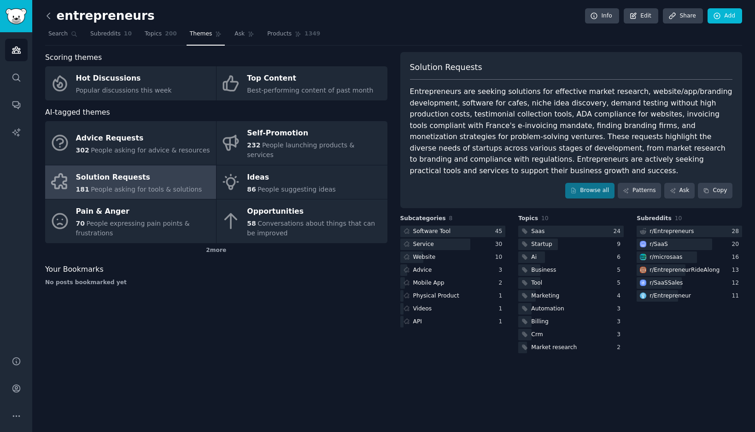
click at [51, 15] on icon at bounding box center [49, 16] width 10 height 10
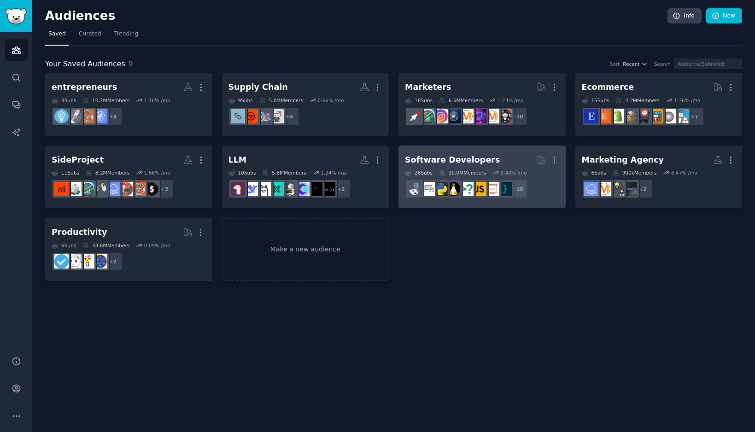
click at [489, 163] on h2 "Software Developers More" at bounding box center [482, 160] width 154 height 16
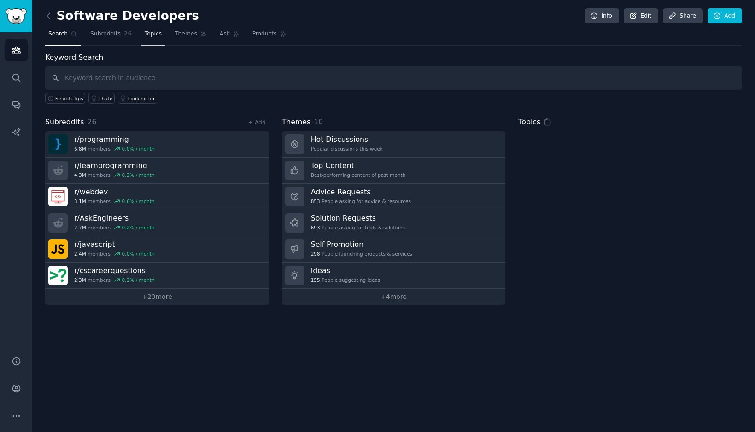
click at [161, 41] on link "Topics" at bounding box center [153, 36] width 24 height 19
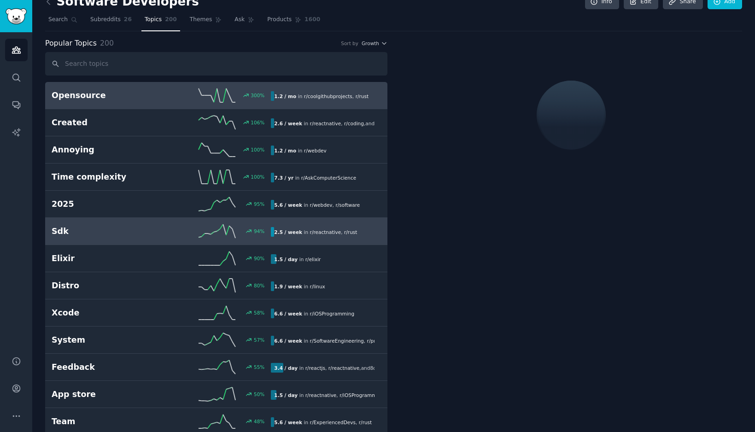
scroll to position [15, 0]
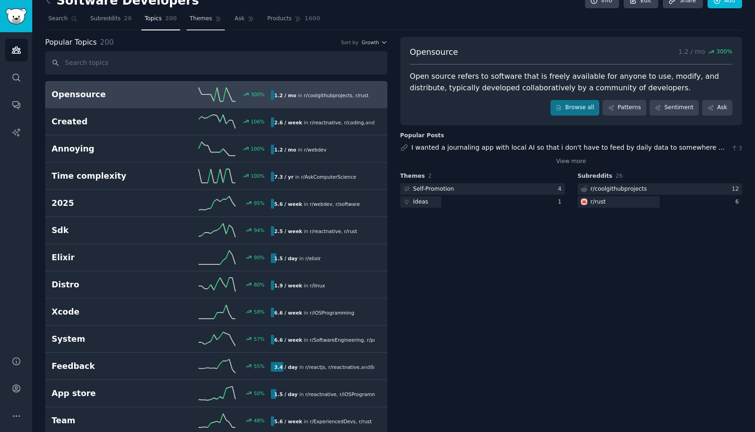
click at [201, 24] on link "Themes" at bounding box center [206, 21] width 39 height 19
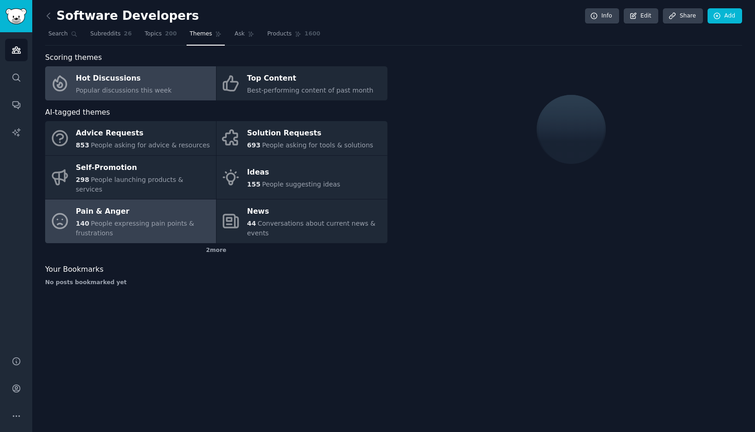
click at [120, 223] on div "140 People expressing pain points & frustrations" at bounding box center [143, 228] width 135 height 19
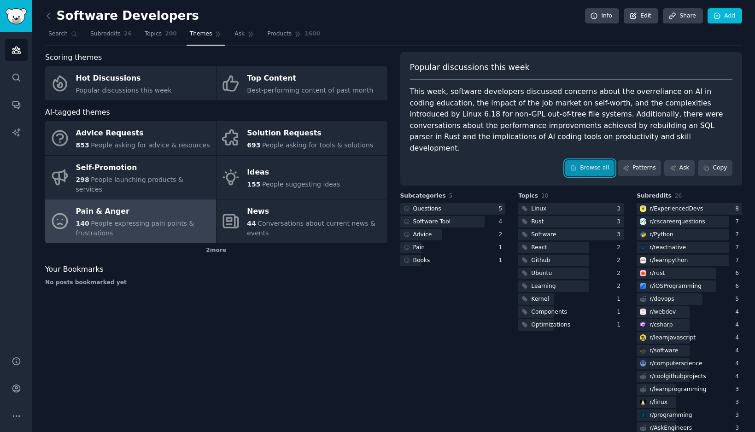
click at [590, 160] on link "Browse all" at bounding box center [589, 168] width 49 height 16
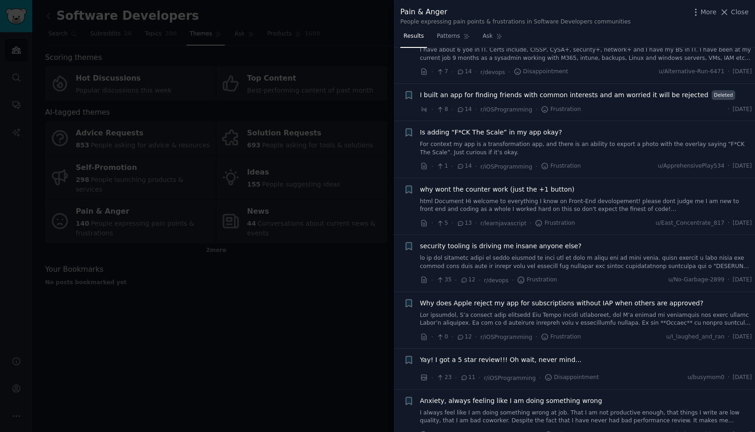
scroll to position [3698, 0]
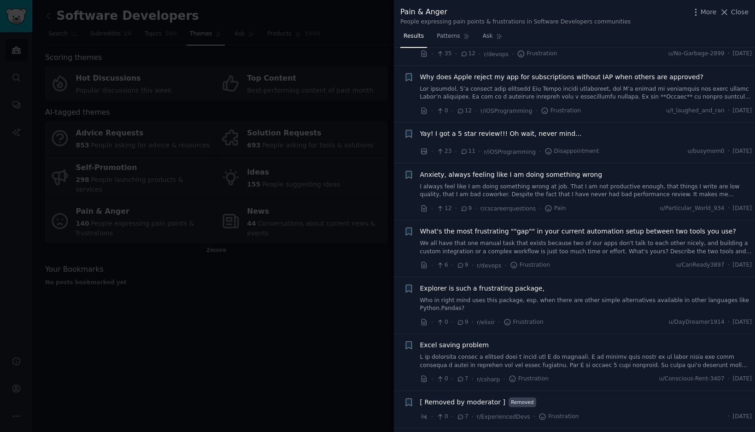
click at [291, 240] on div at bounding box center [377, 216] width 755 height 432
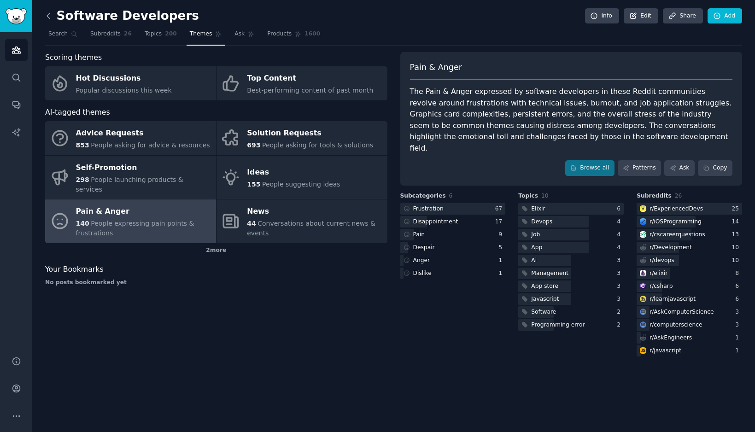
click at [51, 13] on icon at bounding box center [49, 16] width 10 height 10
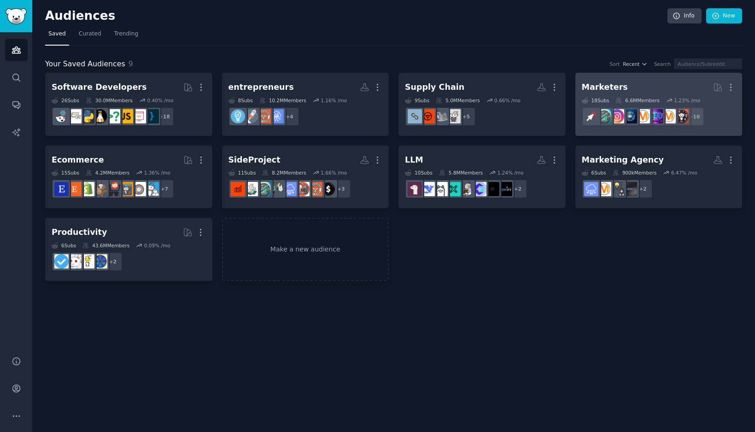
click at [606, 93] on h2 "Marketers More" at bounding box center [659, 87] width 154 height 16
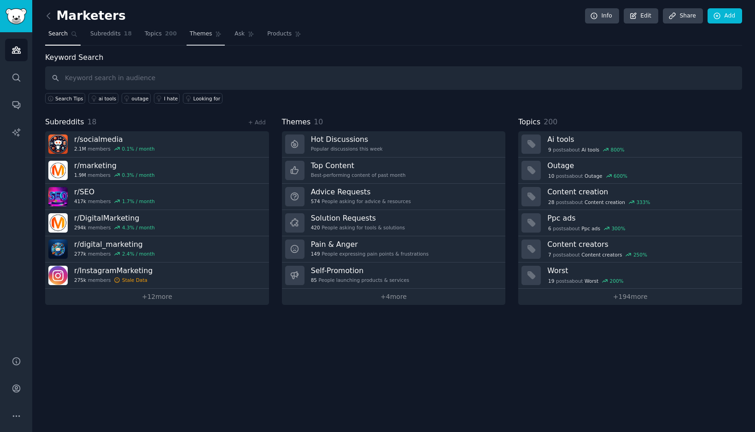
click at [207, 32] on span "Themes" at bounding box center [201, 34] width 23 height 8
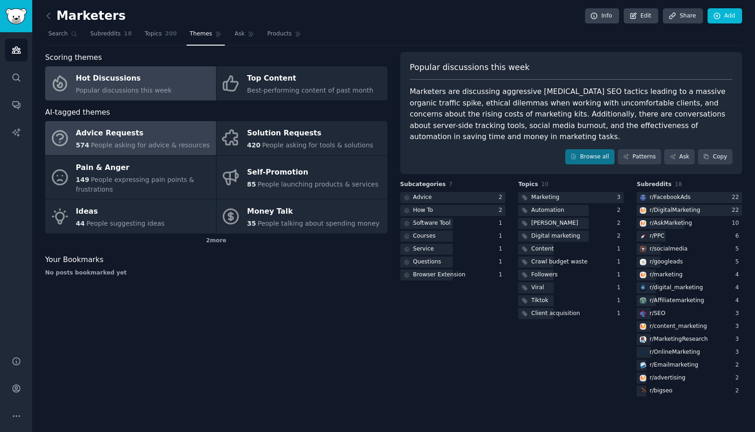
click at [165, 148] on span "People asking for advice & resources" at bounding box center [150, 144] width 119 height 7
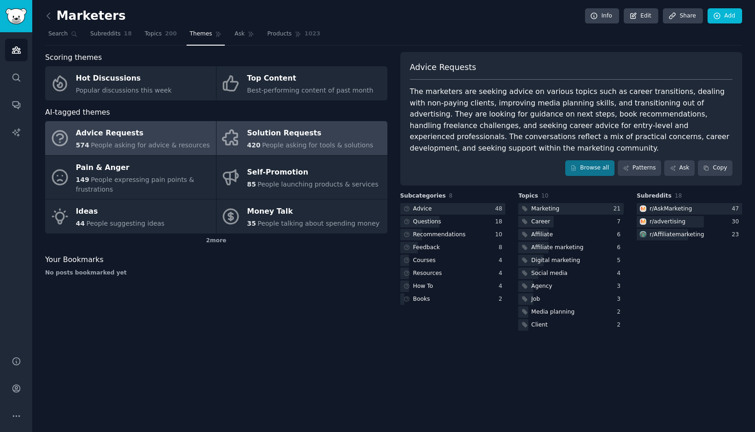
click at [337, 136] on div "Solution Requests" at bounding box center [310, 133] width 126 height 15
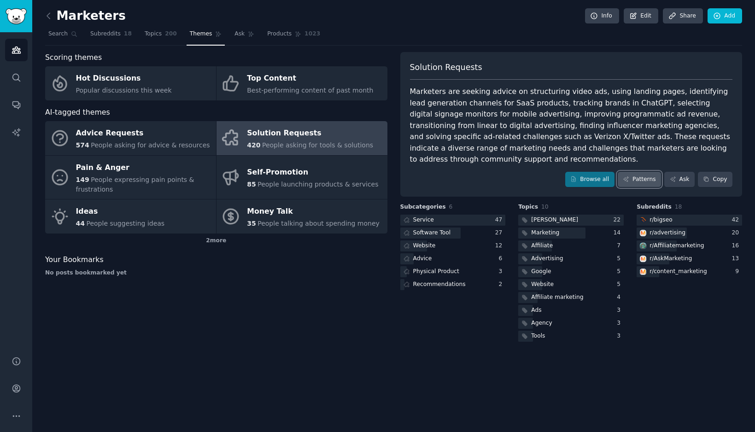
click at [636, 175] on link "Patterns" at bounding box center [639, 180] width 43 height 16
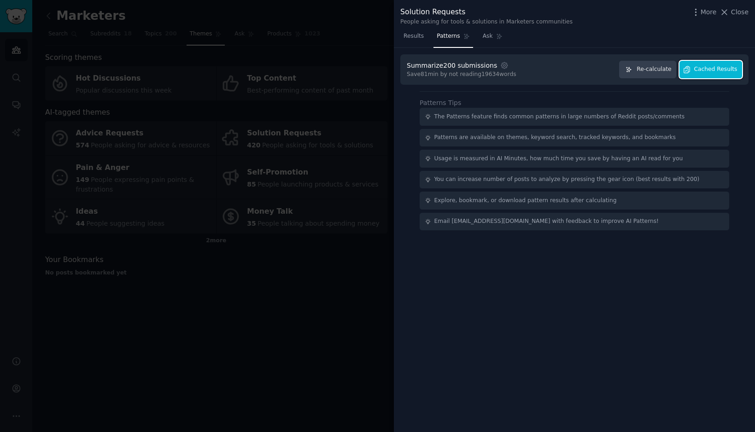
click at [706, 63] on button "Cached Results" at bounding box center [711, 70] width 63 height 18
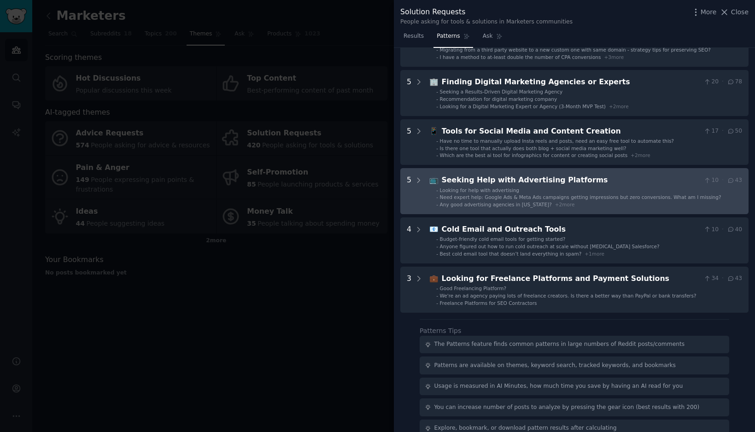
scroll to position [166, 0]
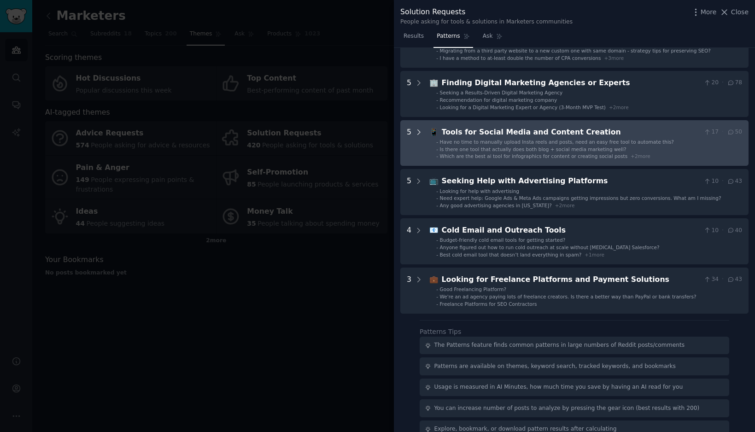
click at [418, 130] on icon at bounding box center [419, 132] width 2 height 5
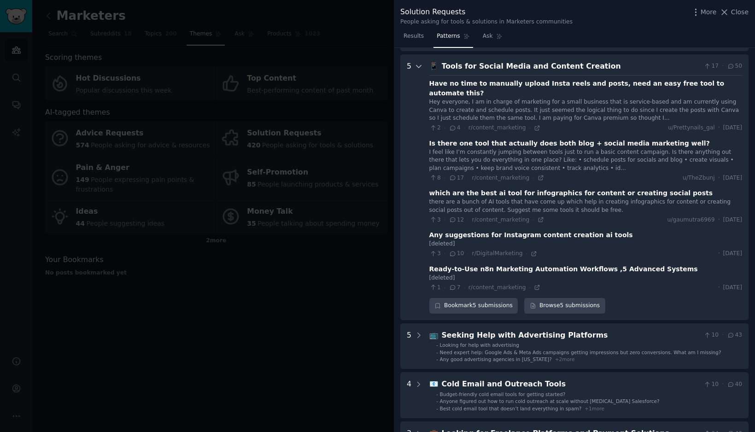
scroll to position [239, 0]
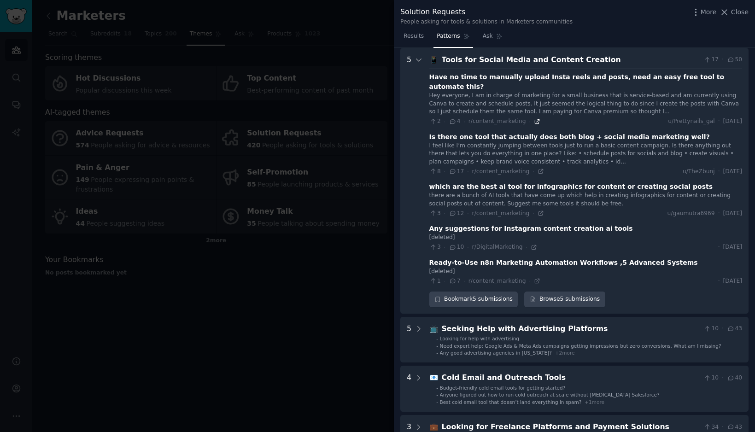
click at [534, 118] on icon at bounding box center [537, 121] width 6 height 6
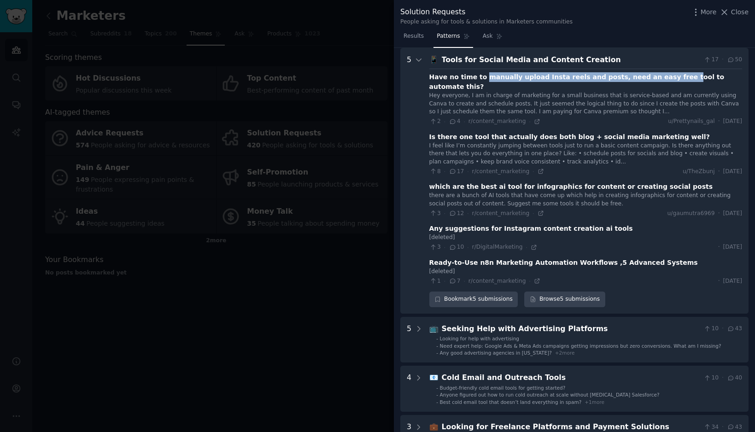
drag, startPoint x: 481, startPoint y: 78, endPoint x: 665, endPoint y: 75, distance: 183.9
click at [665, 75] on div "Have no time to manually upload Insta reels and posts, need an easy free tool t…" at bounding box center [585, 81] width 313 height 19
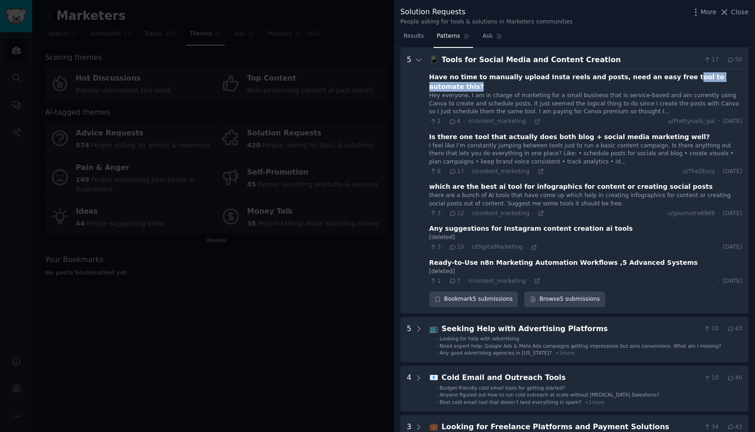
drag, startPoint x: 659, startPoint y: 79, endPoint x: 730, endPoint y: 80, distance: 71.4
click at [730, 80] on div "Have no time to manually upload Insta reels and posts, need an easy free tool t…" at bounding box center [585, 81] width 313 height 19
drag, startPoint x: 434, startPoint y: 220, endPoint x: 606, endPoint y: 223, distance: 171.5
click at [606, 224] on div "Any suggestions for Instagram content creation ai tools" at bounding box center [585, 229] width 313 height 10
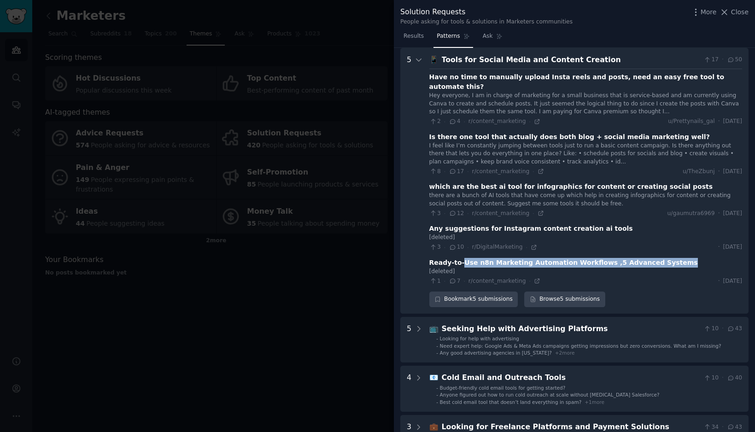
drag, startPoint x: 461, startPoint y: 256, endPoint x: 666, endPoint y: 253, distance: 205.5
click at [666, 258] on div "Ready-to-Use n8n Marketing Automation Workflows ,5 Advanced Systems" at bounding box center [585, 263] width 313 height 10
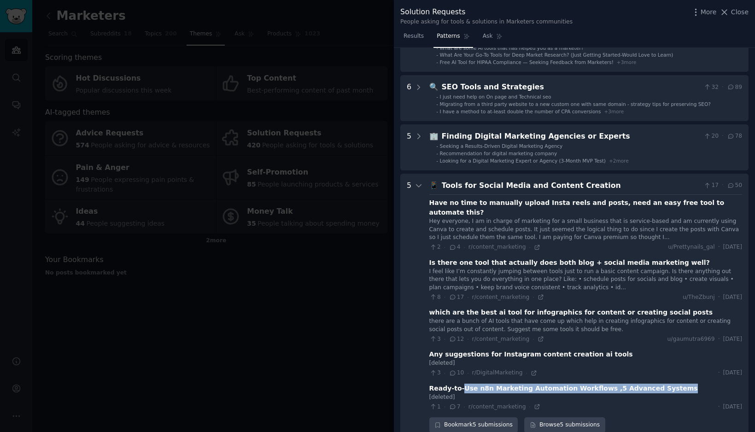
scroll to position [112, 0]
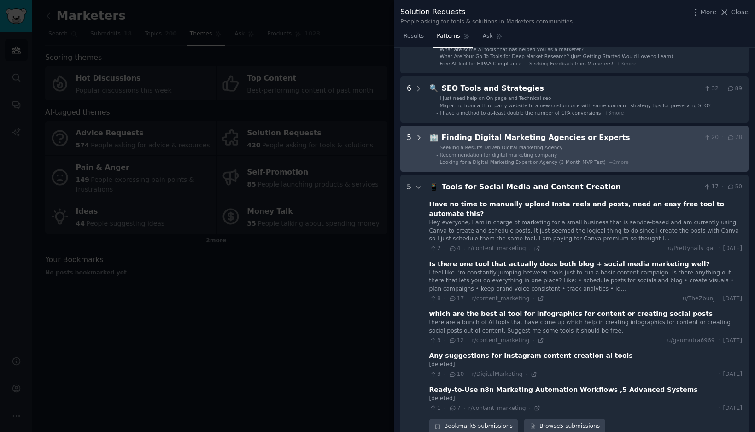
click at [419, 136] on icon at bounding box center [419, 138] width 8 height 8
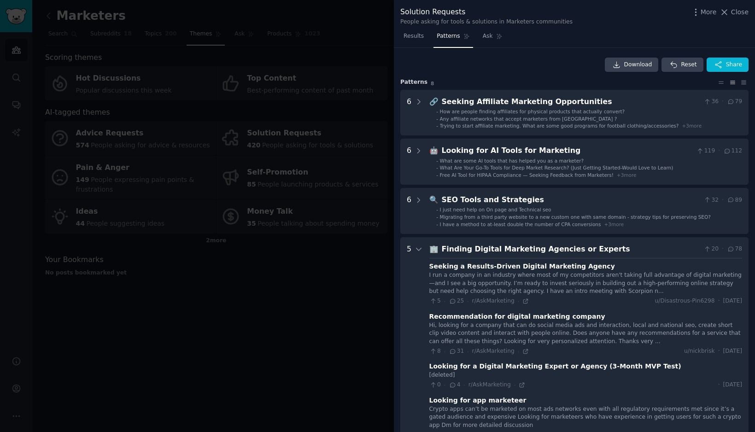
scroll to position [2, 0]
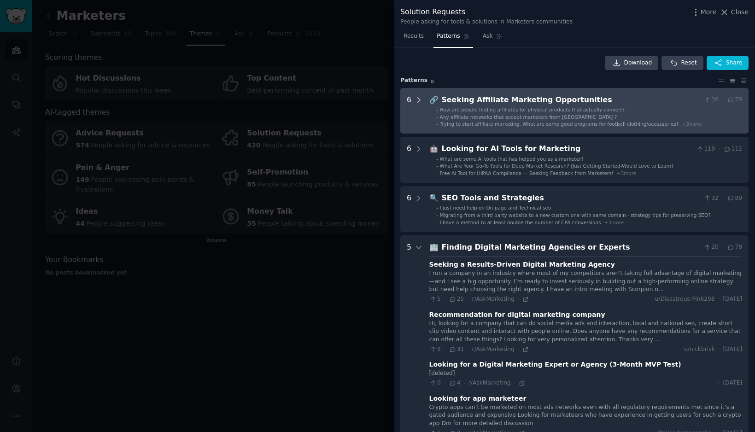
click at [419, 97] on icon at bounding box center [419, 100] width 8 height 8
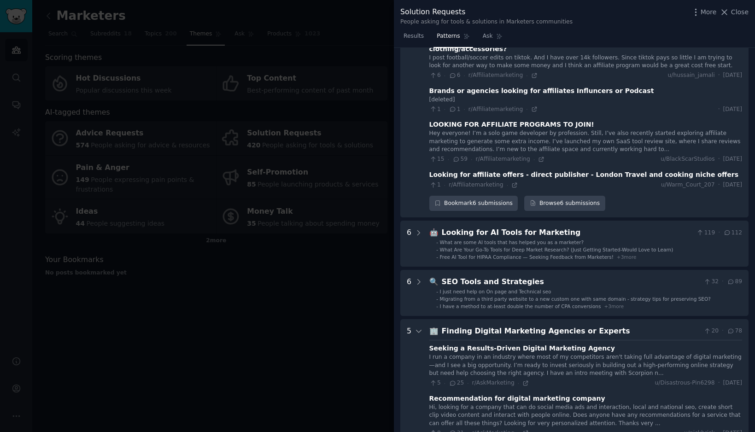
scroll to position [178, 0]
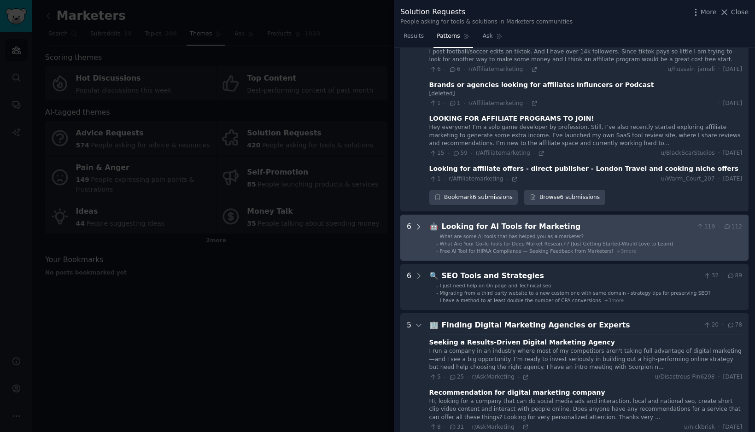
click at [417, 223] on icon at bounding box center [419, 227] width 8 height 8
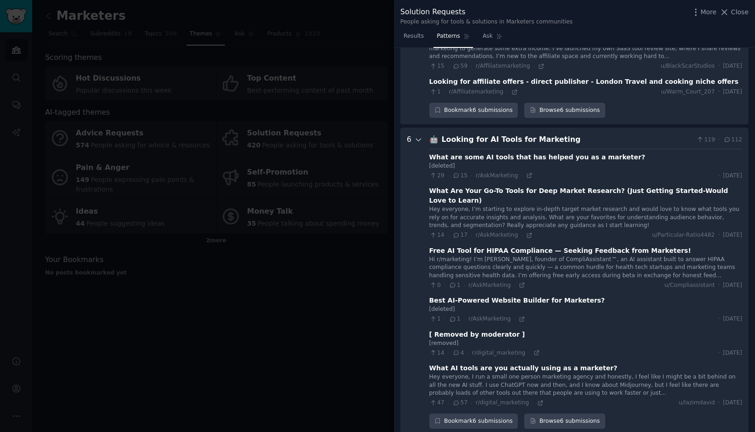
scroll to position [327, 0]
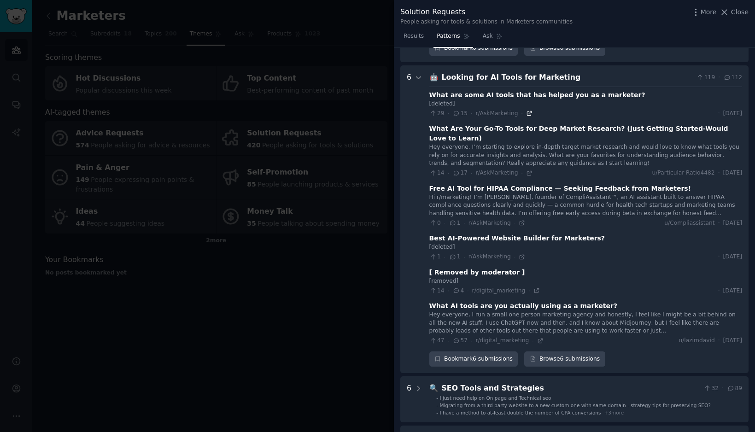
click at [529, 110] on icon at bounding box center [529, 113] width 6 height 6
click at [419, 74] on icon at bounding box center [419, 78] width 8 height 8
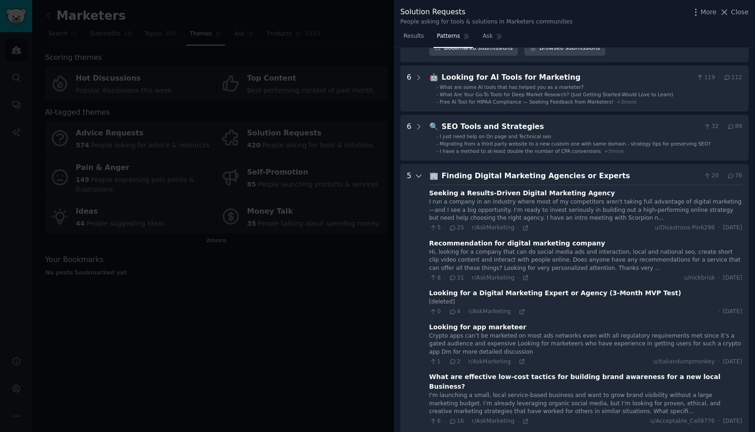
click at [419, 172] on icon at bounding box center [419, 176] width 8 height 8
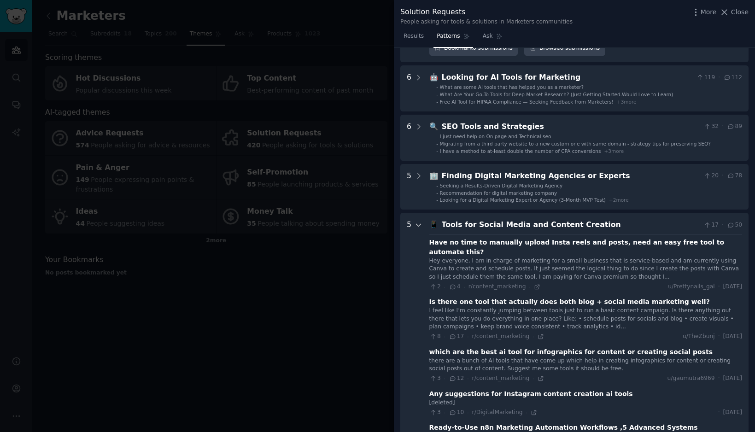
click at [419, 221] on icon at bounding box center [419, 225] width 8 height 8
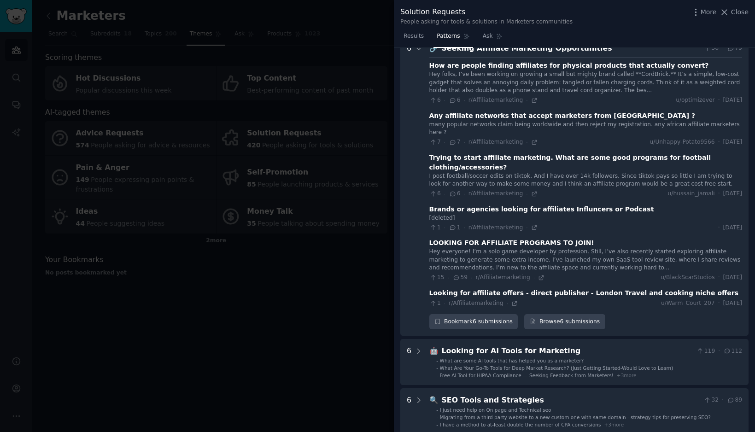
scroll to position [0, 0]
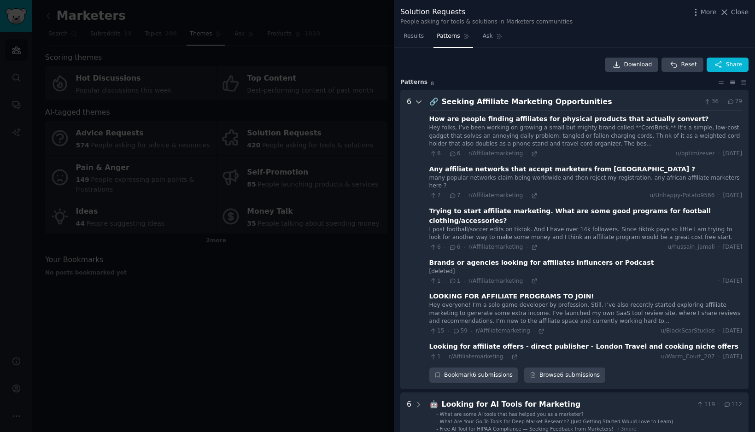
click at [422, 101] on icon at bounding box center [419, 102] width 8 height 8
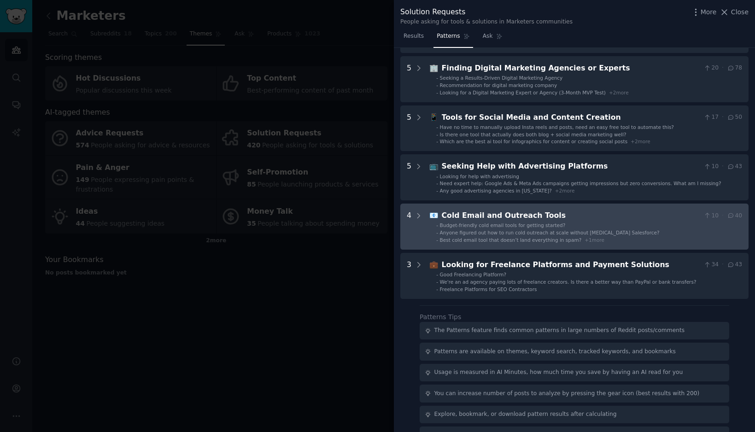
scroll to position [194, 0]
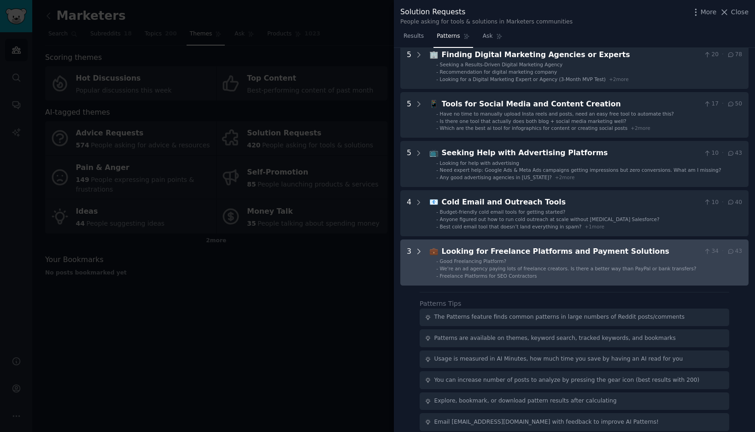
click at [416, 248] on icon at bounding box center [419, 251] width 8 height 8
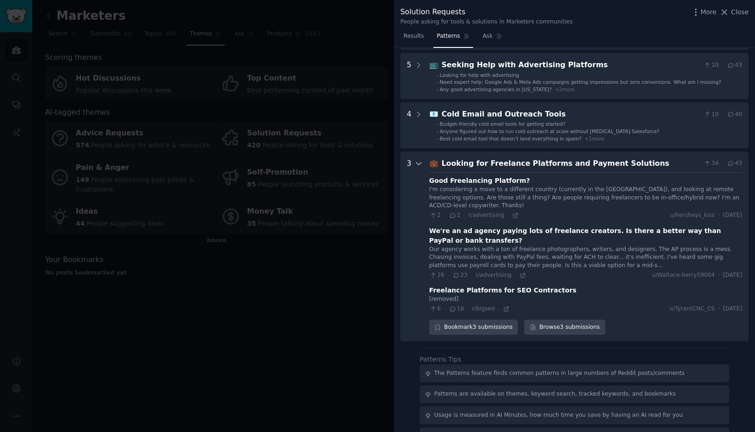
scroll to position [347, 0]
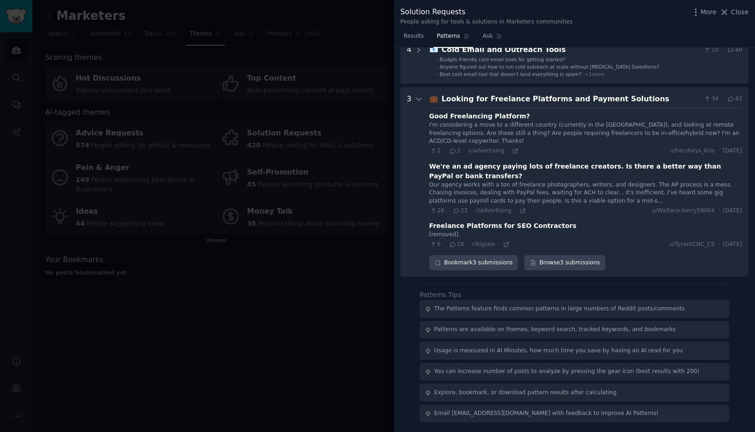
click at [524, 210] on div "26 · 23 · r/advertising · u/Waltace-berry59004 · [DATE]" at bounding box center [585, 211] width 313 height 8
click at [522, 210] on icon at bounding box center [523, 211] width 6 height 6
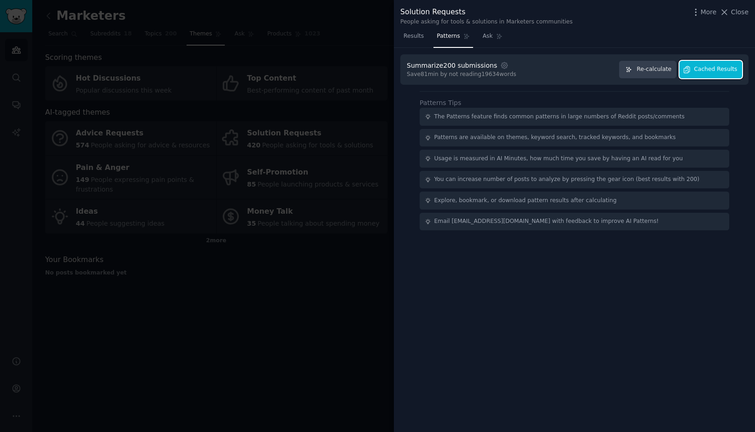
click at [711, 70] on span "Cached Results" at bounding box center [715, 69] width 43 height 8
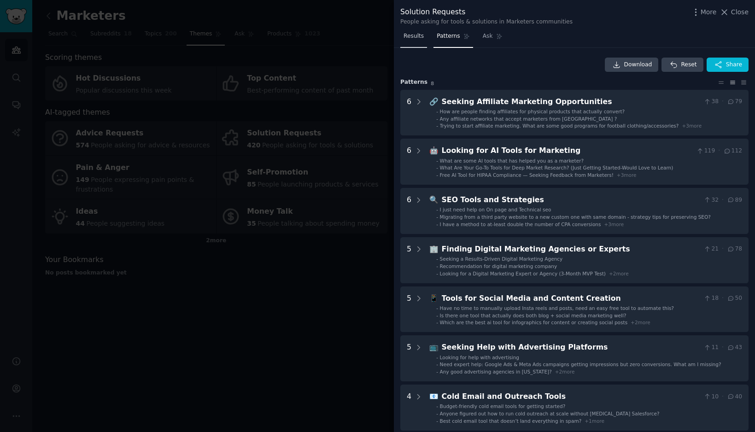
click at [422, 40] on span "Results" at bounding box center [414, 36] width 20 height 8
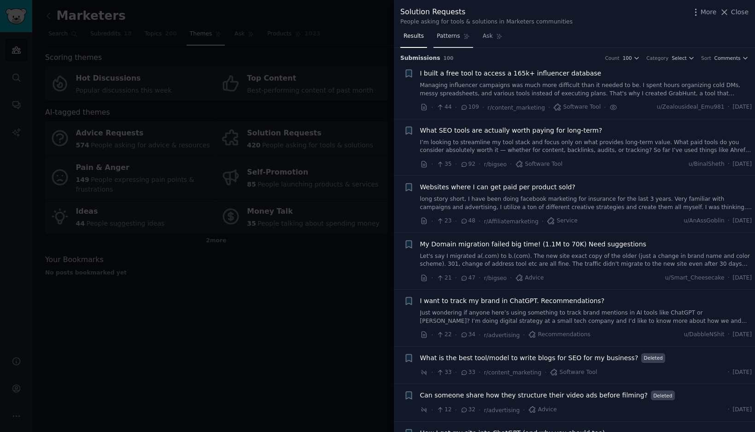
click at [446, 36] on span "Patterns" at bounding box center [448, 36] width 23 height 8
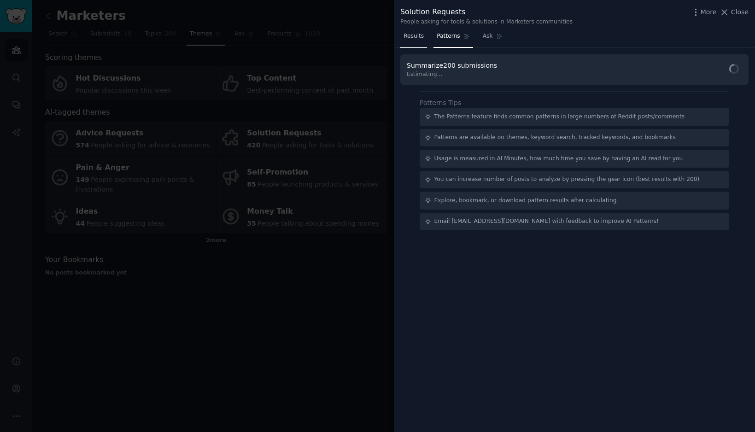
click at [419, 37] on span "Results" at bounding box center [414, 36] width 20 height 8
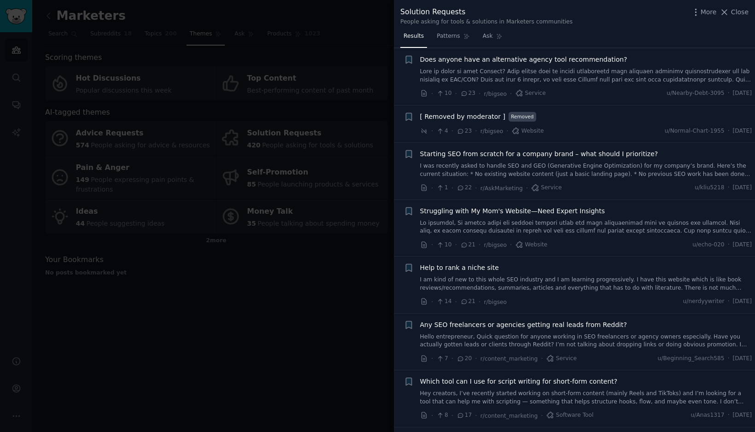
scroll to position [237, 0]
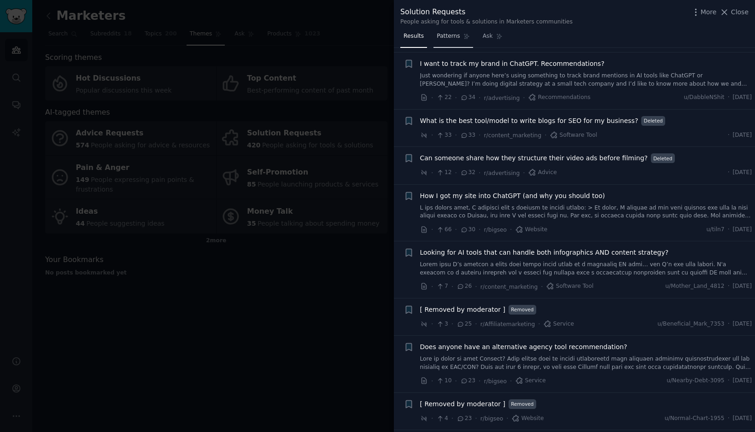
click at [448, 35] on span "Patterns" at bounding box center [448, 36] width 23 height 8
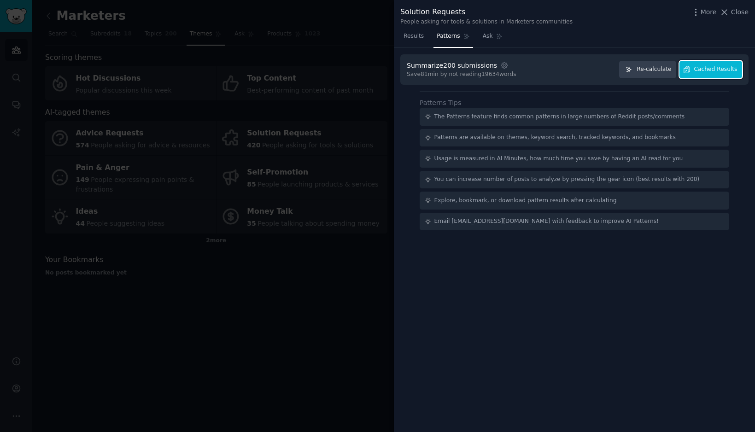
click at [726, 67] on span "Cached Results" at bounding box center [715, 69] width 43 height 8
